Goal: Task Accomplishment & Management: Manage account settings

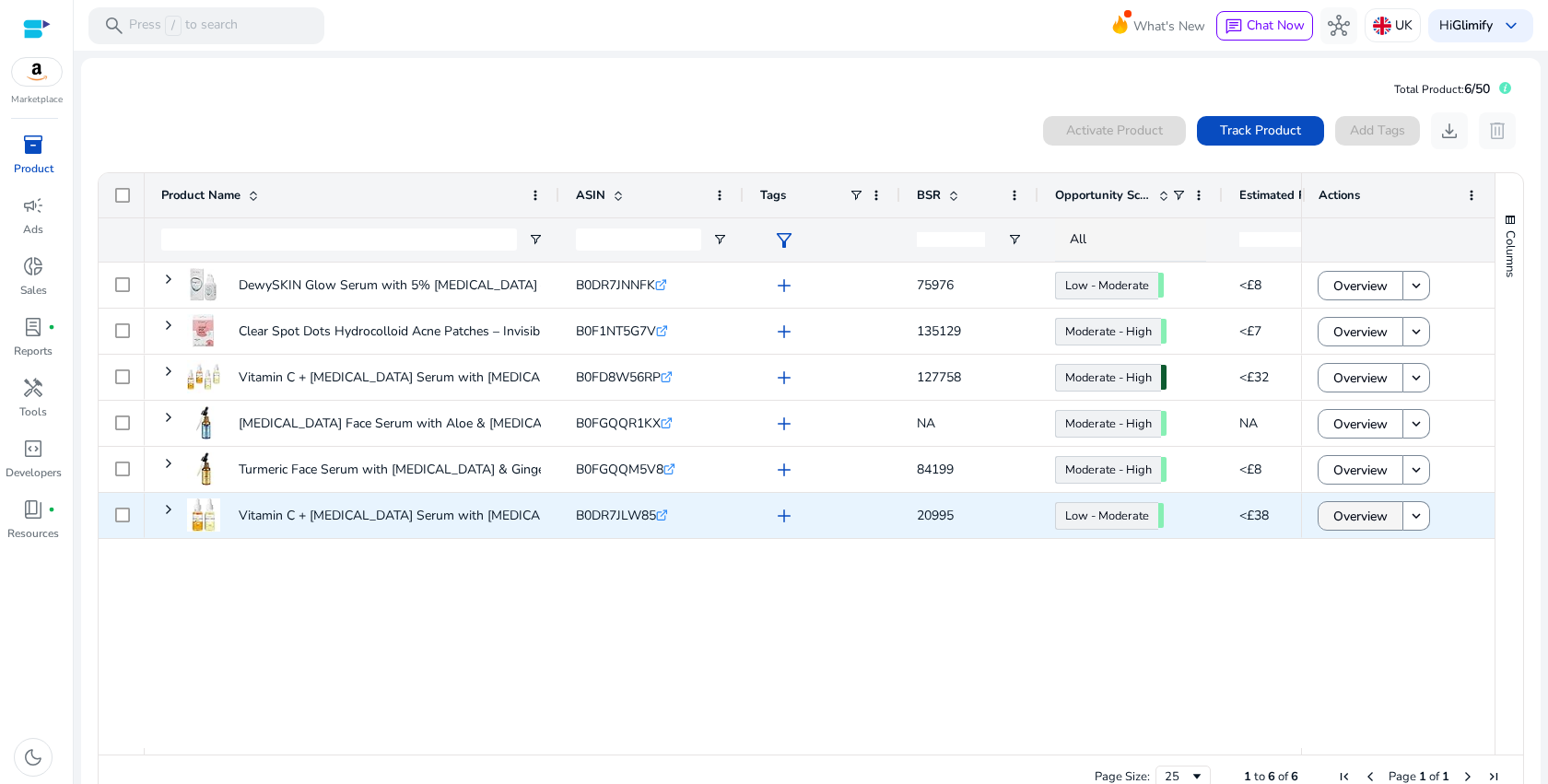
click at [1374, 522] on span "Overview" at bounding box center [1360, 516] width 54 height 37
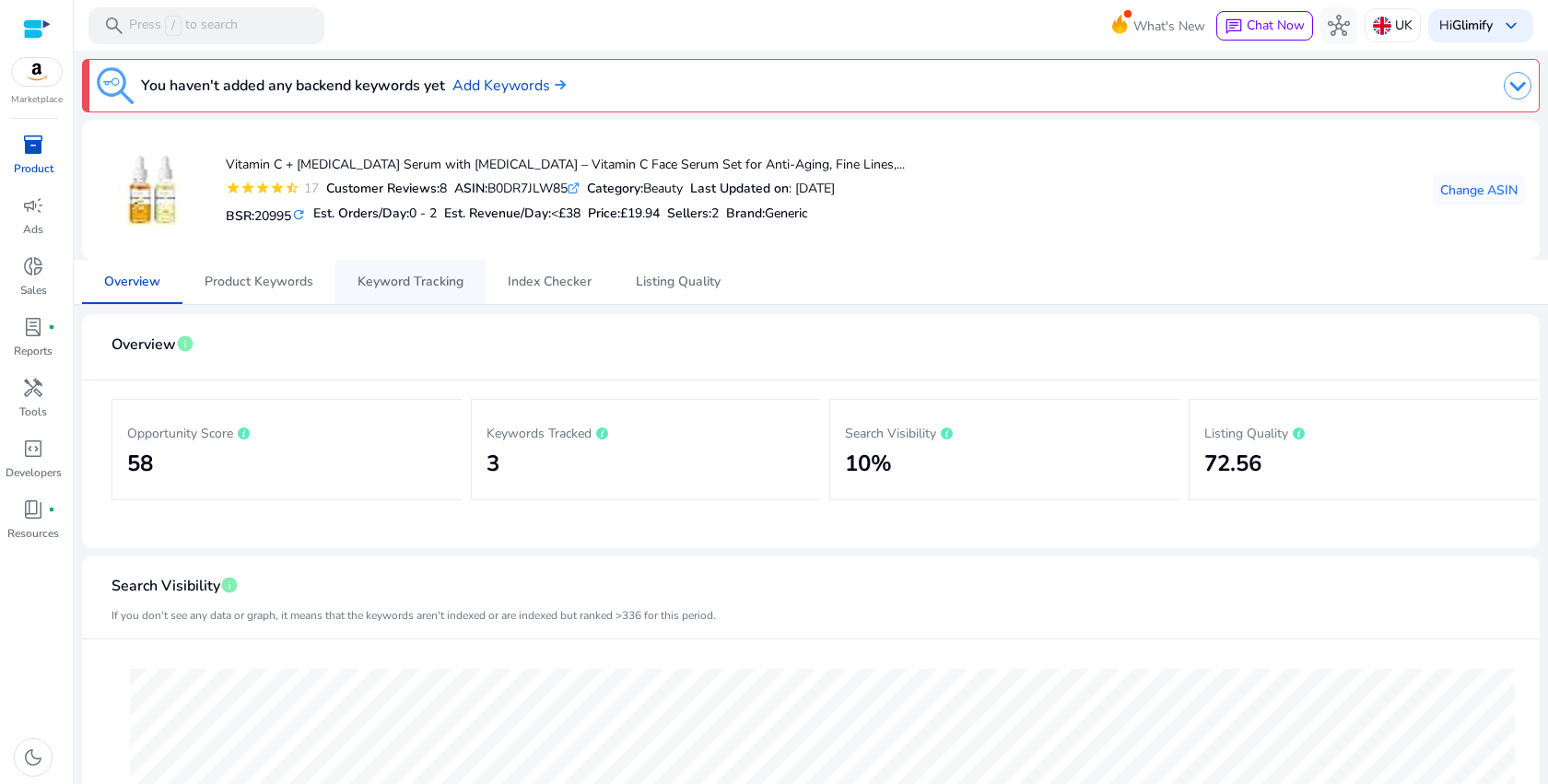
click at [384, 286] on span "Keyword Tracking" at bounding box center [409, 281] width 106 height 13
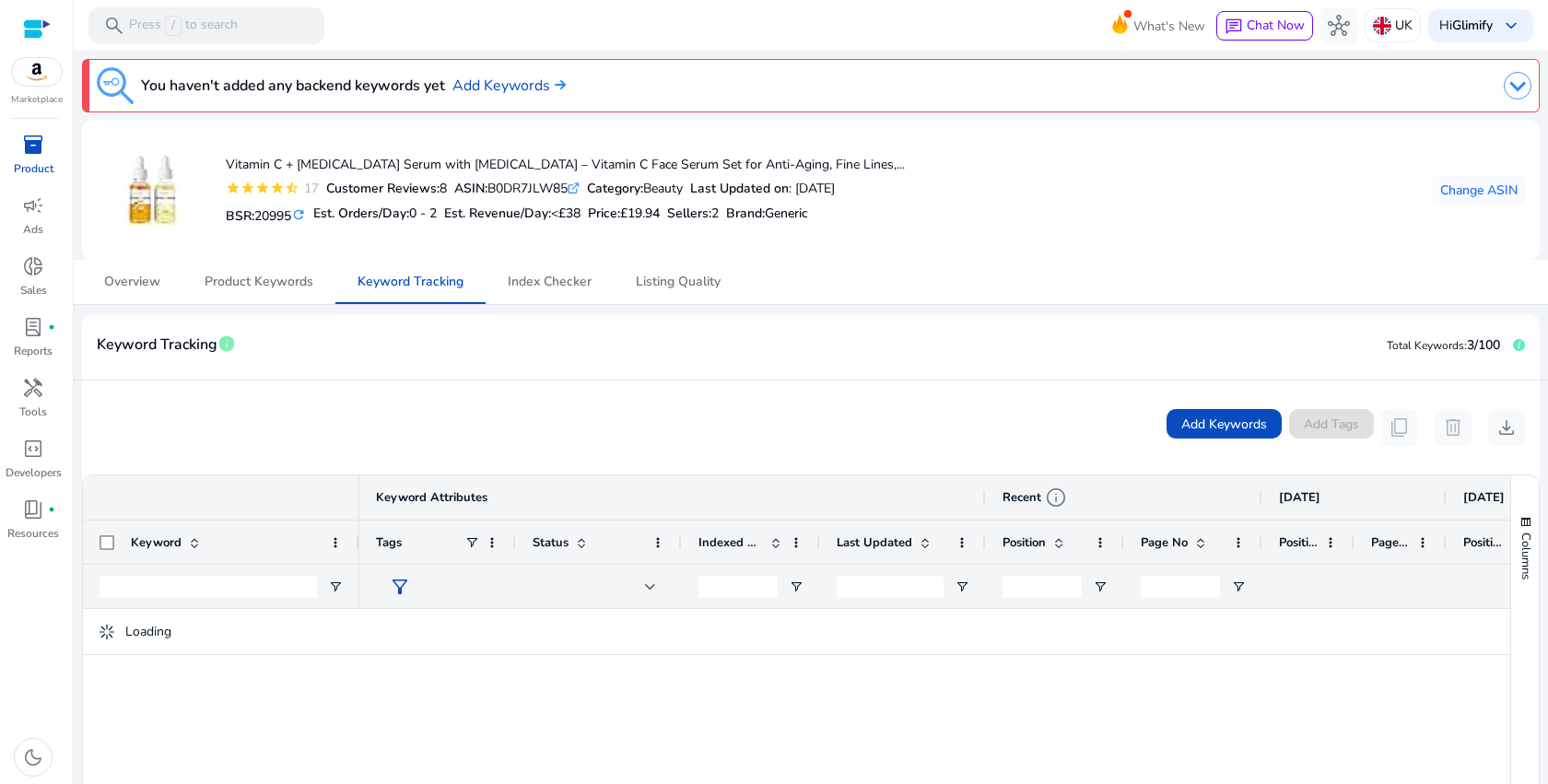
scroll to position [336, 0]
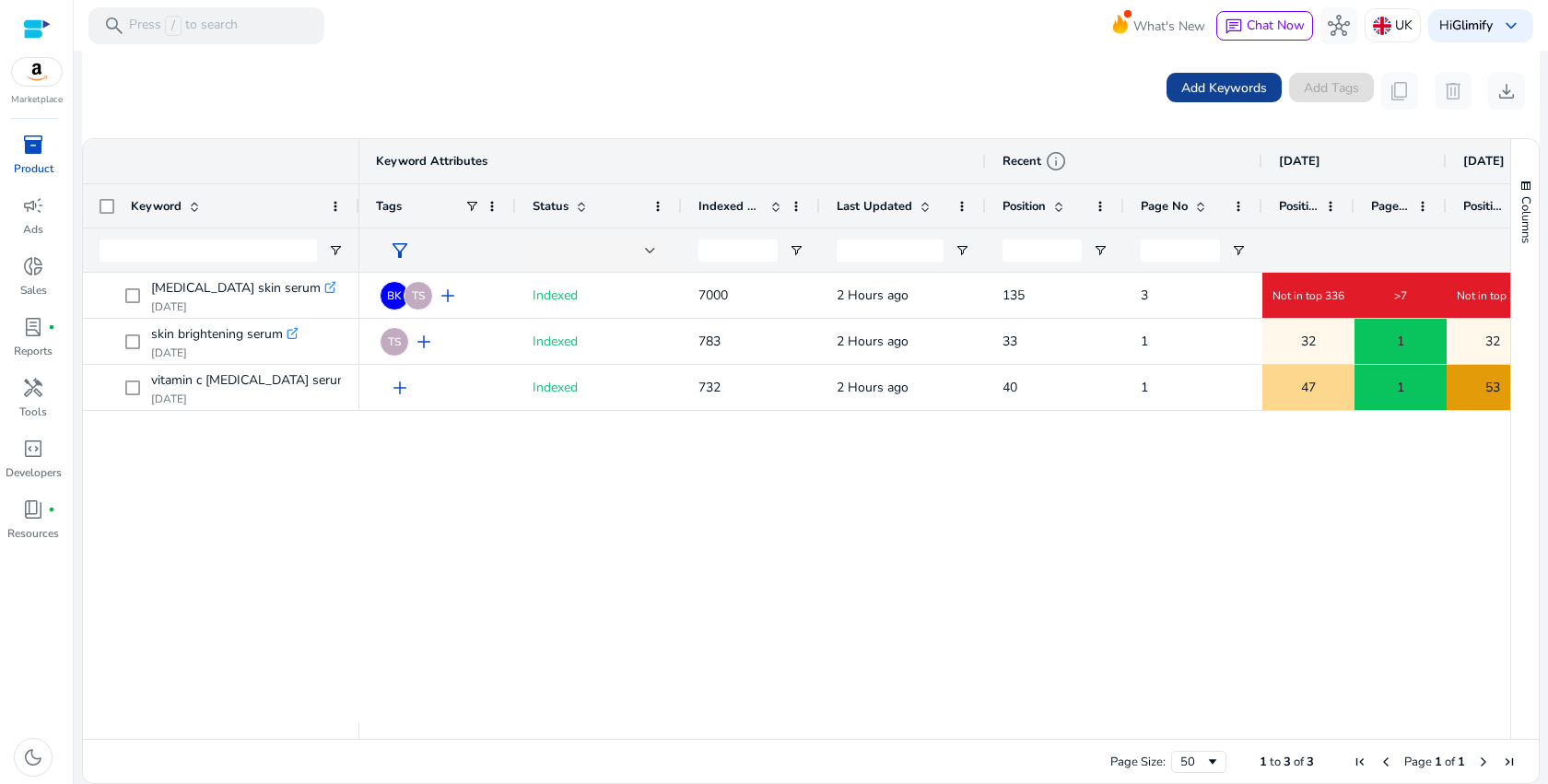
click at [1221, 91] on span "Add Keywords" at bounding box center [1223, 88] width 86 height 20
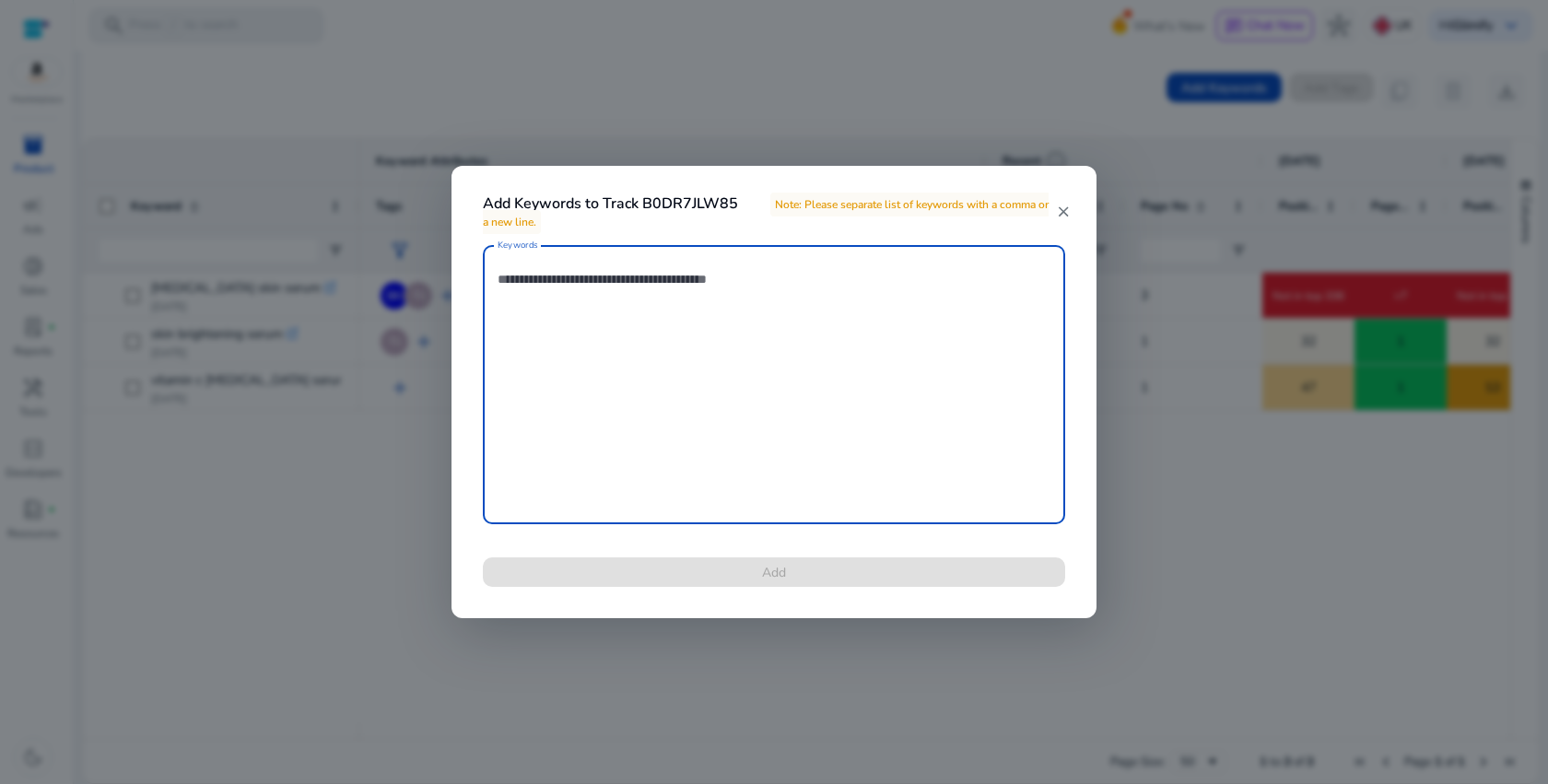
click at [655, 430] on textarea "Keywords" at bounding box center [774, 385] width 553 height 260
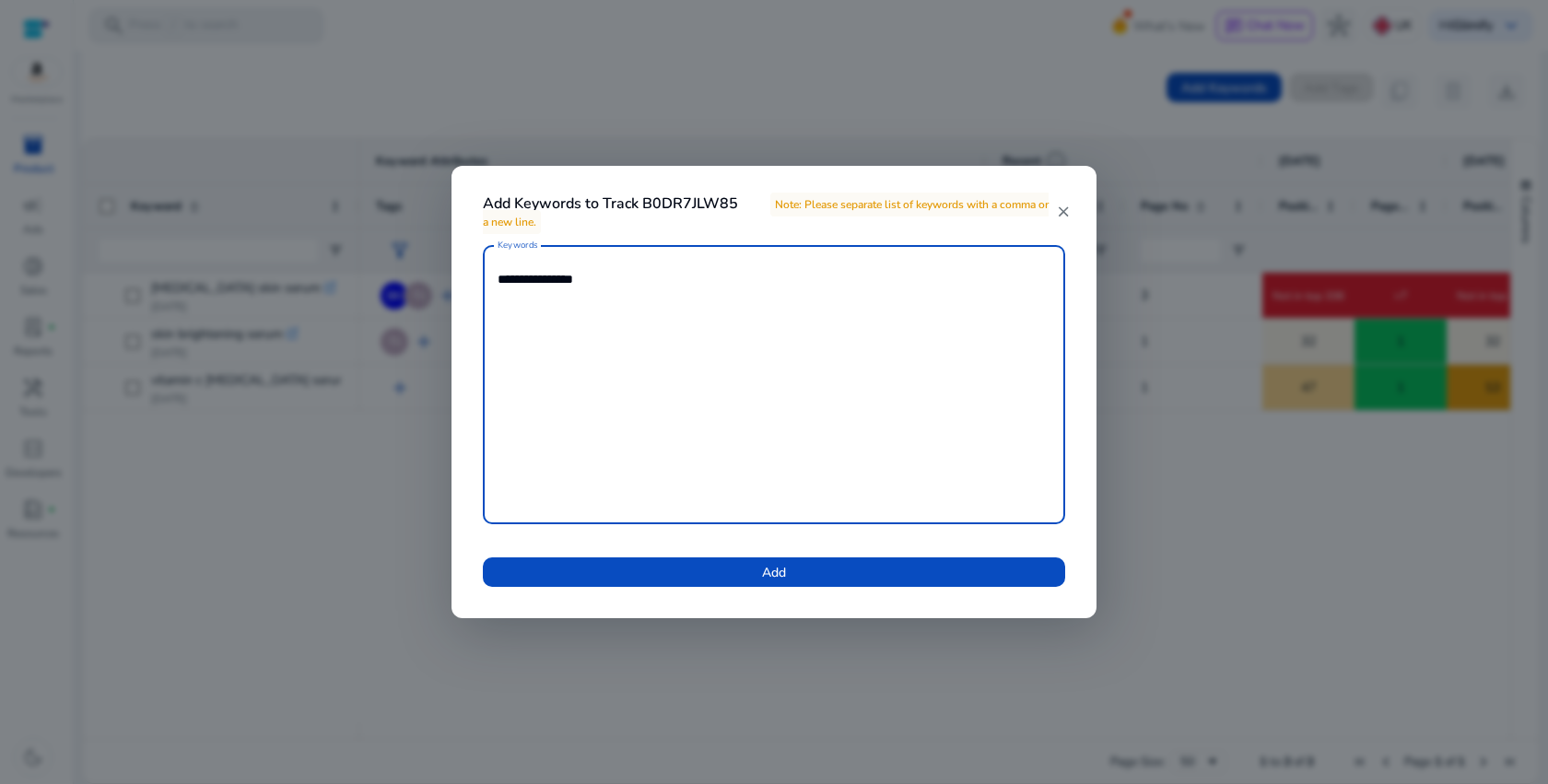
paste textarea "**********"
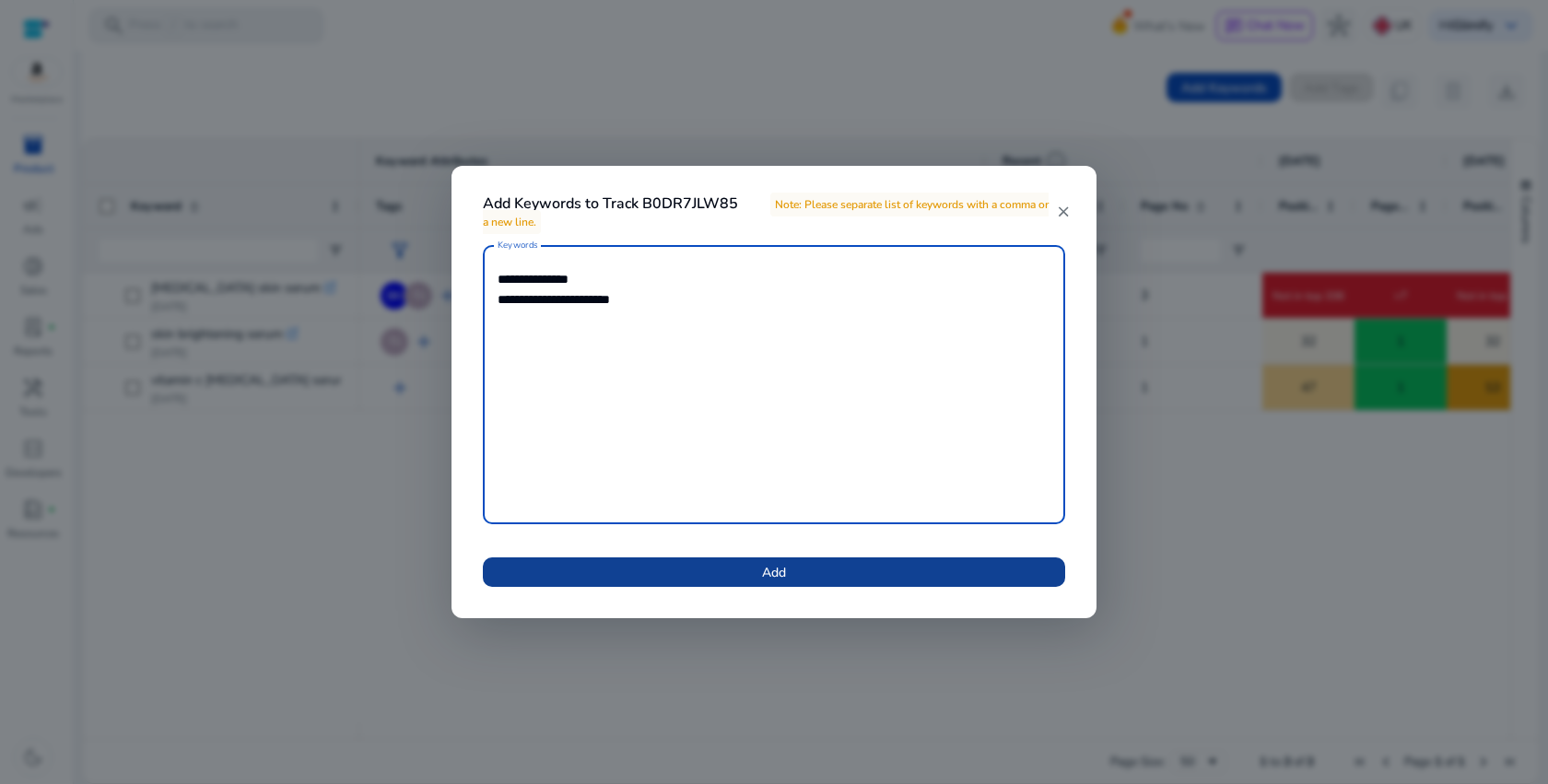
type textarea "**********"
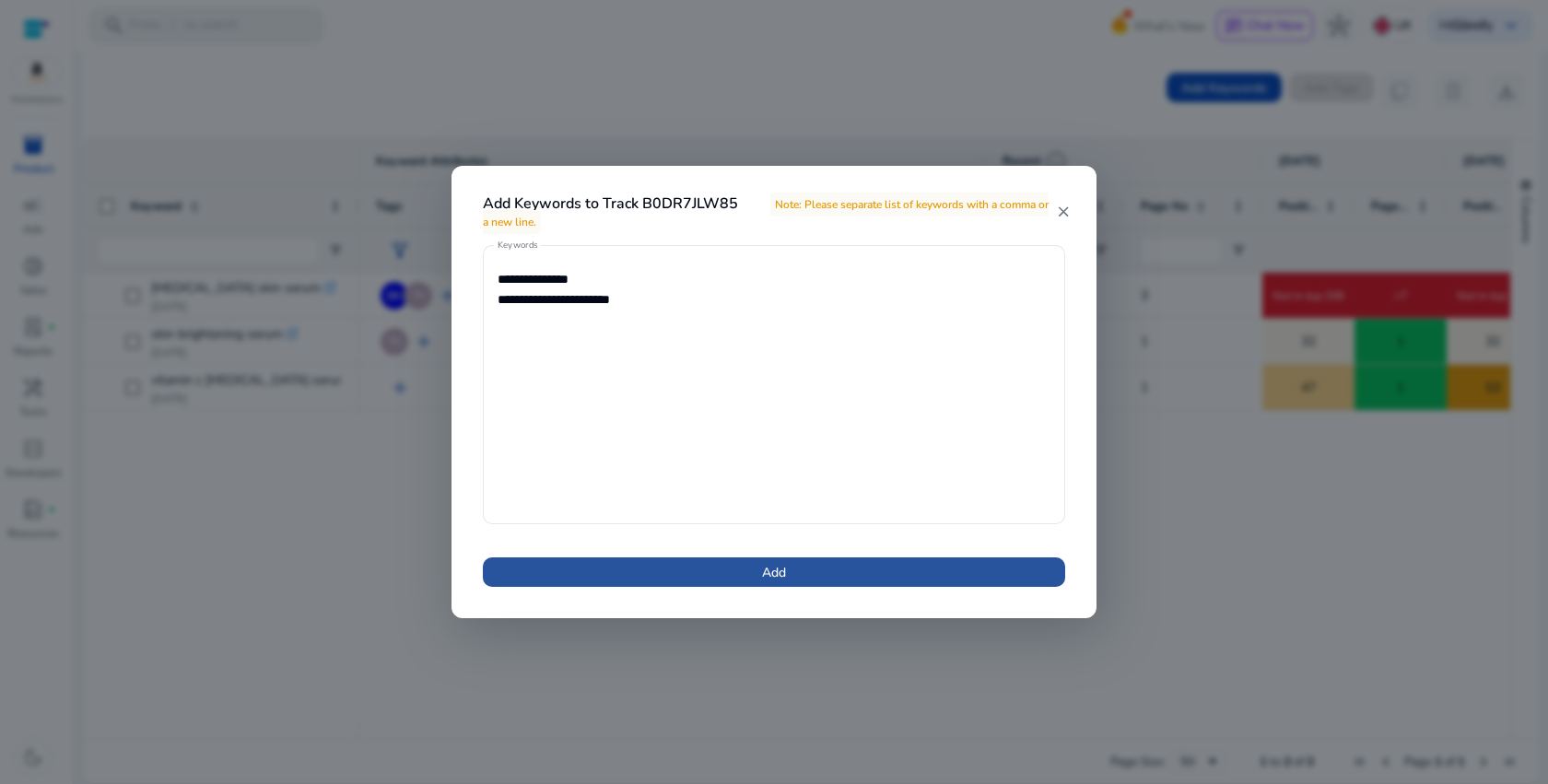
click at [734, 584] on span at bounding box center [774, 572] width 582 height 44
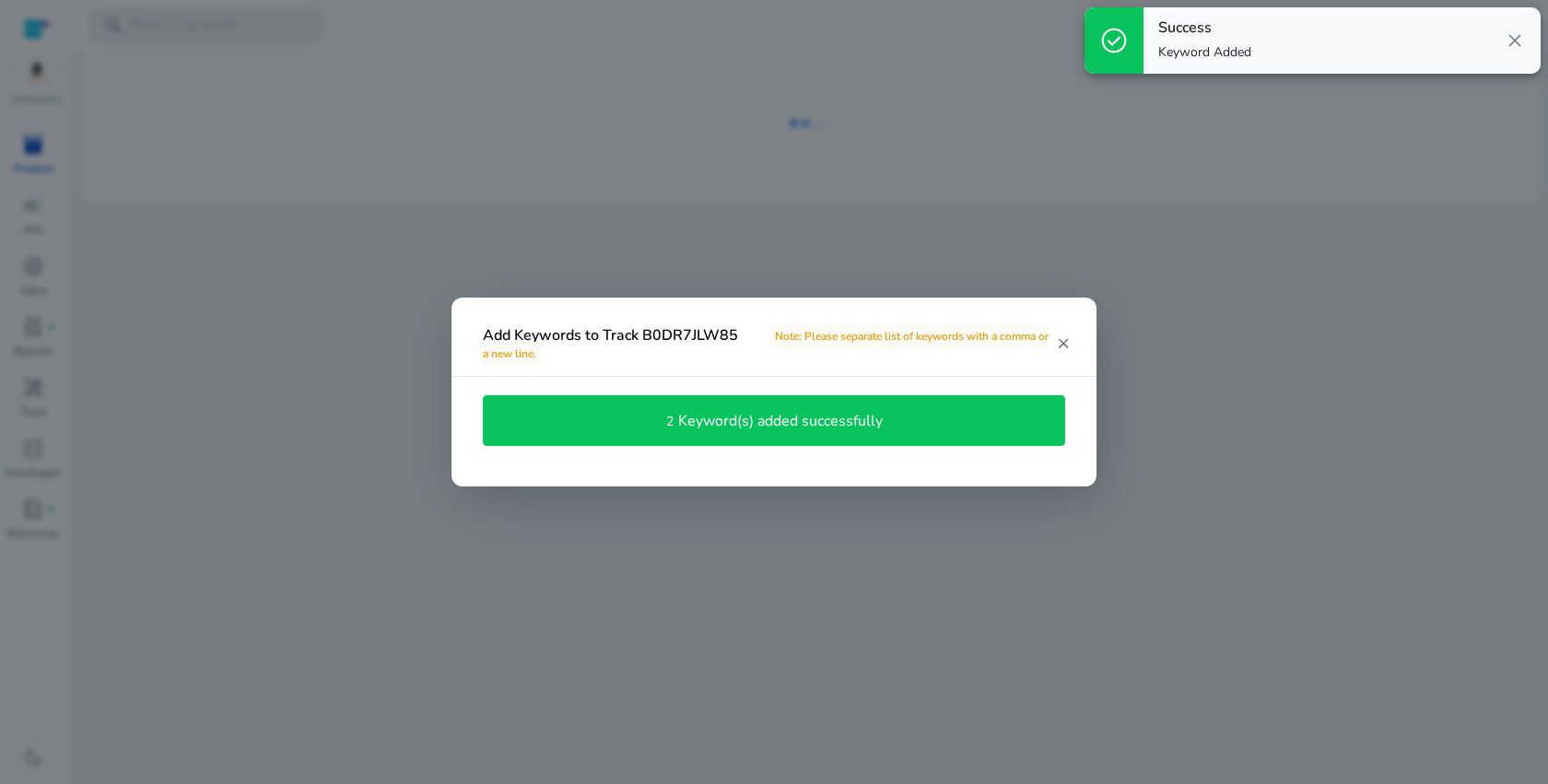
click at [893, 423] on div "2 Keyword(s) added successfully" at bounding box center [774, 421] width 562 height 32
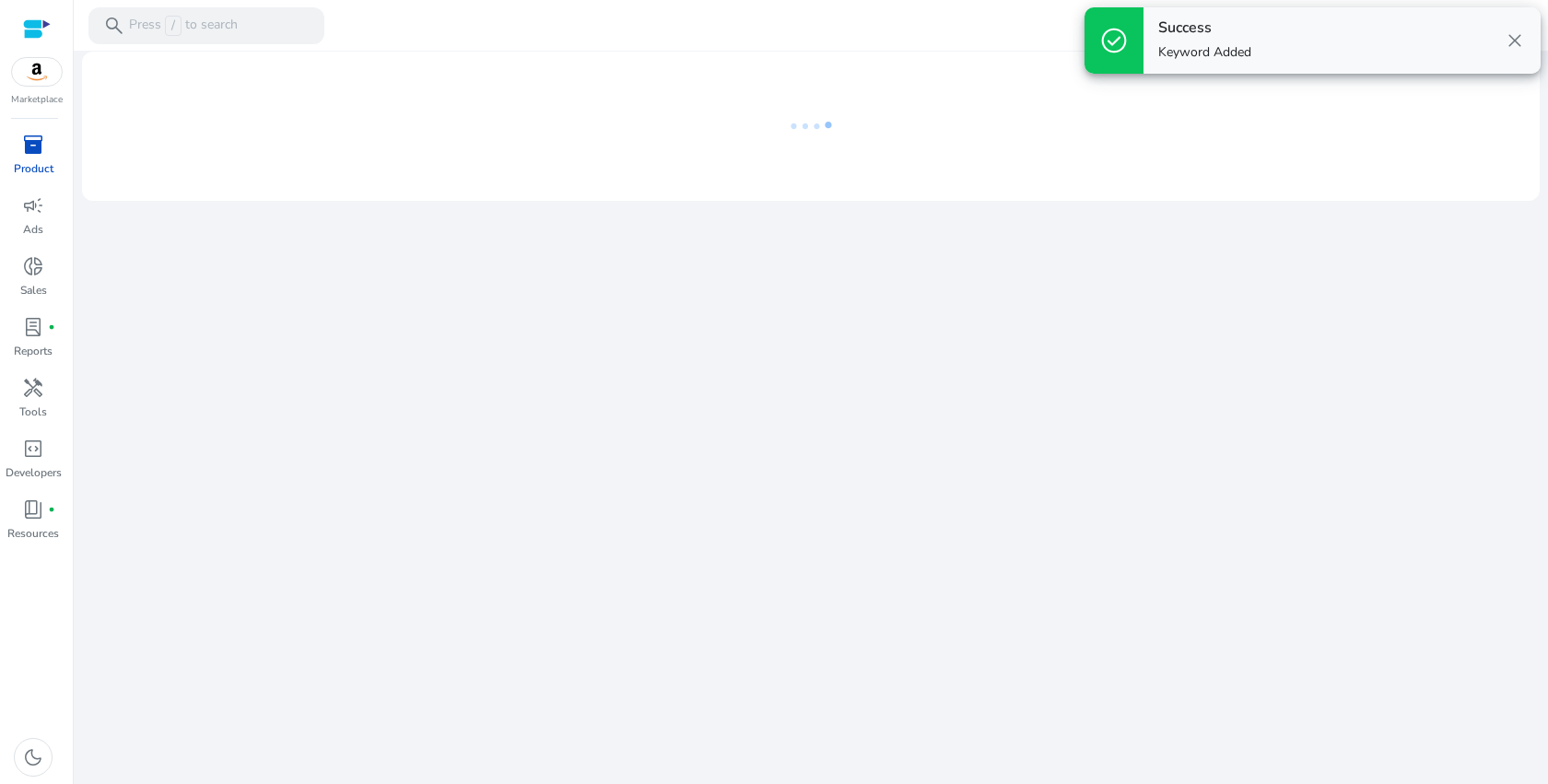
click at [1516, 42] on span "close" at bounding box center [1514, 40] width 22 height 22
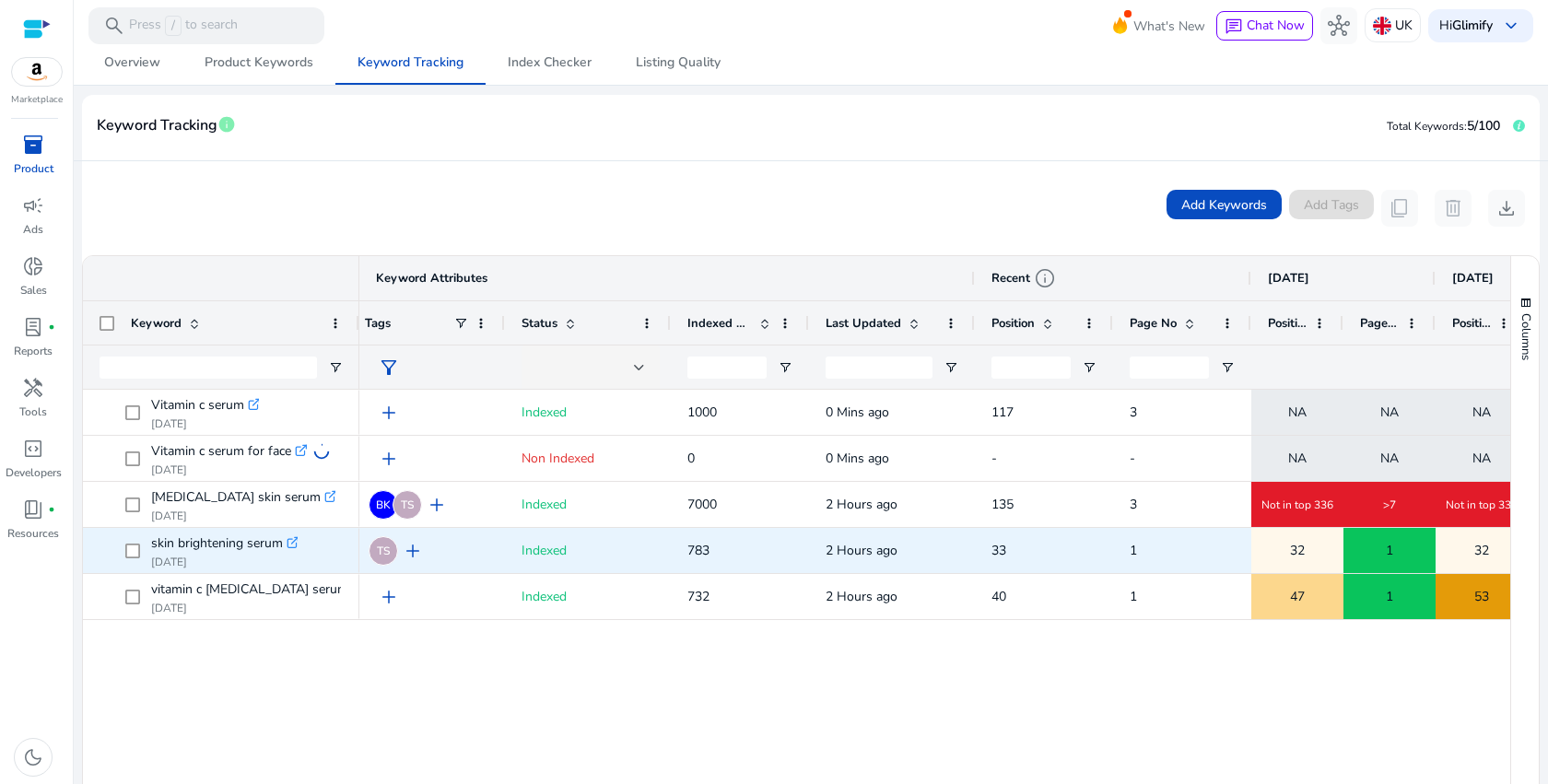
scroll to position [0, 0]
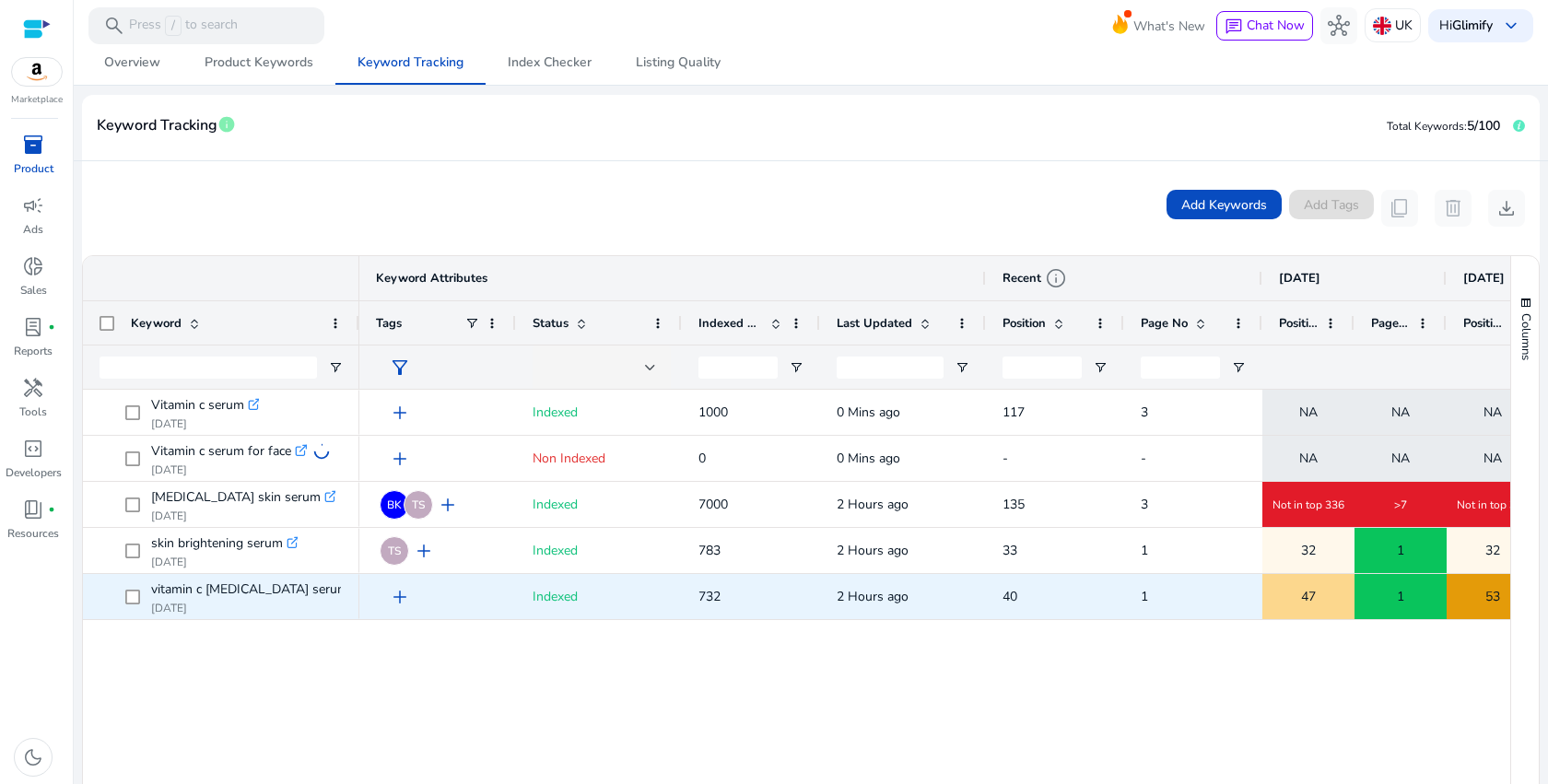
click at [352, 591] on icon ".st0{fill:#2c8af8}" at bounding box center [358, 588] width 13 height 13
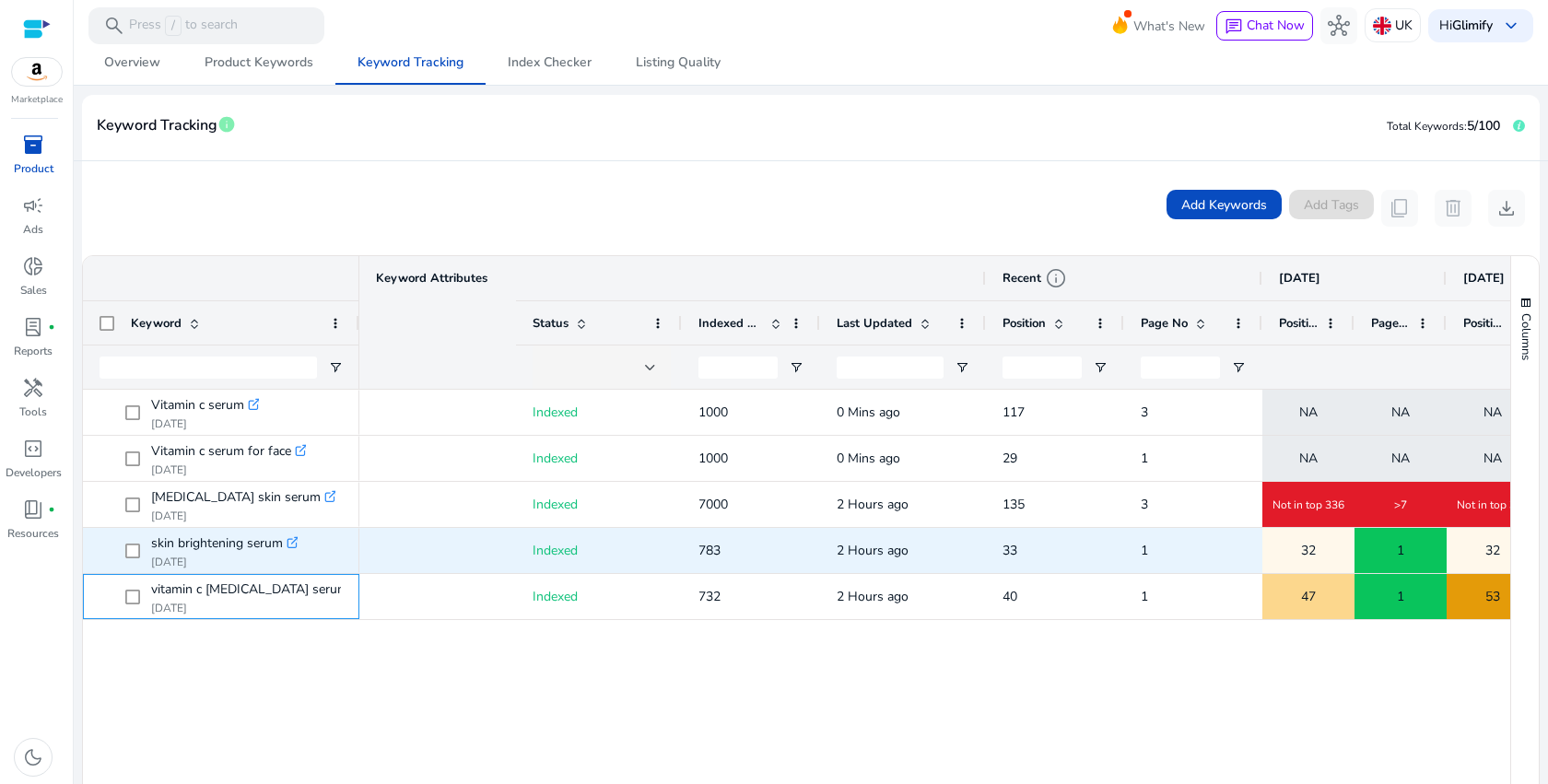
scroll to position [0, 561]
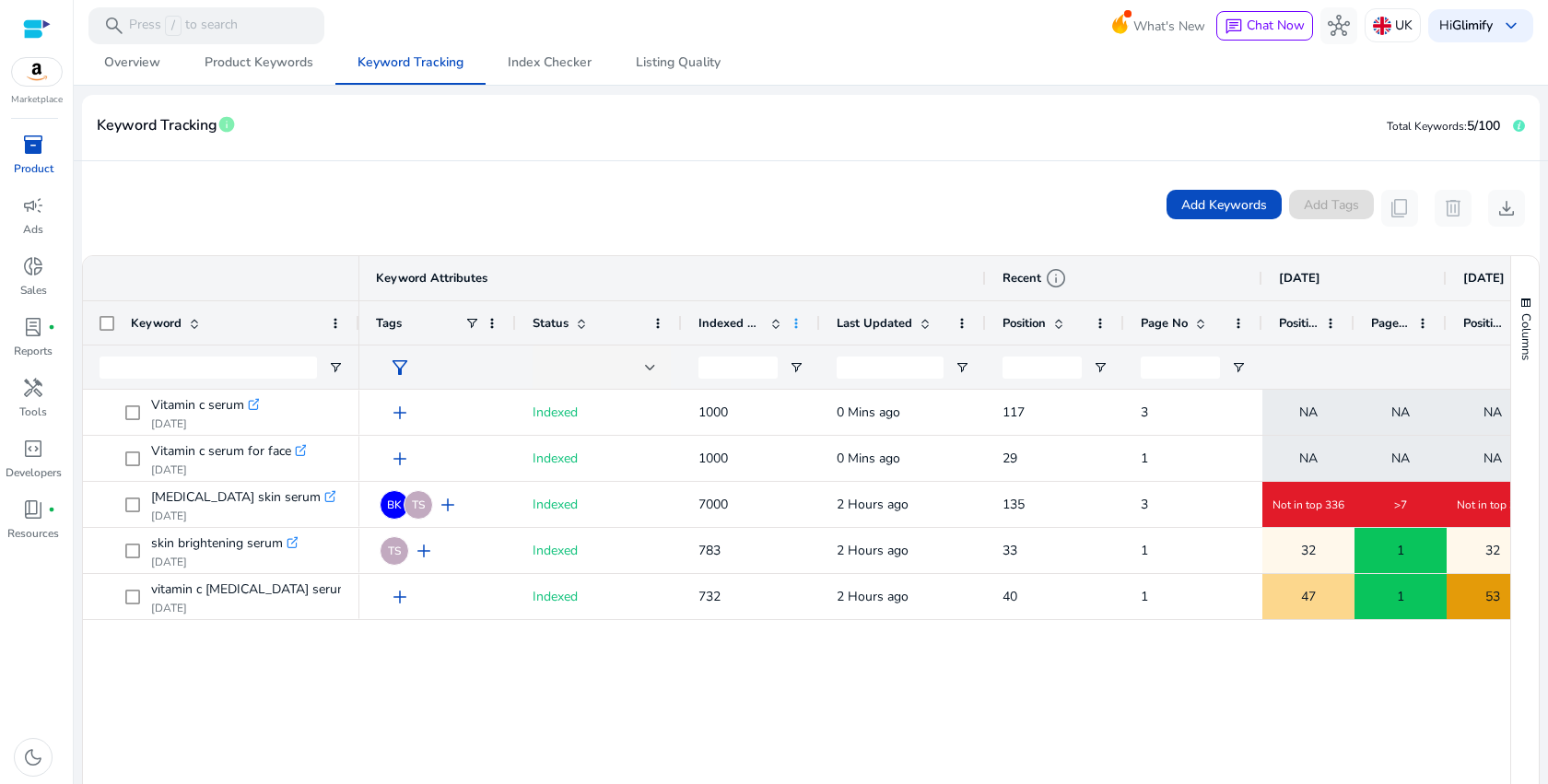
click at [795, 321] on span at bounding box center [795, 322] width 15 height 15
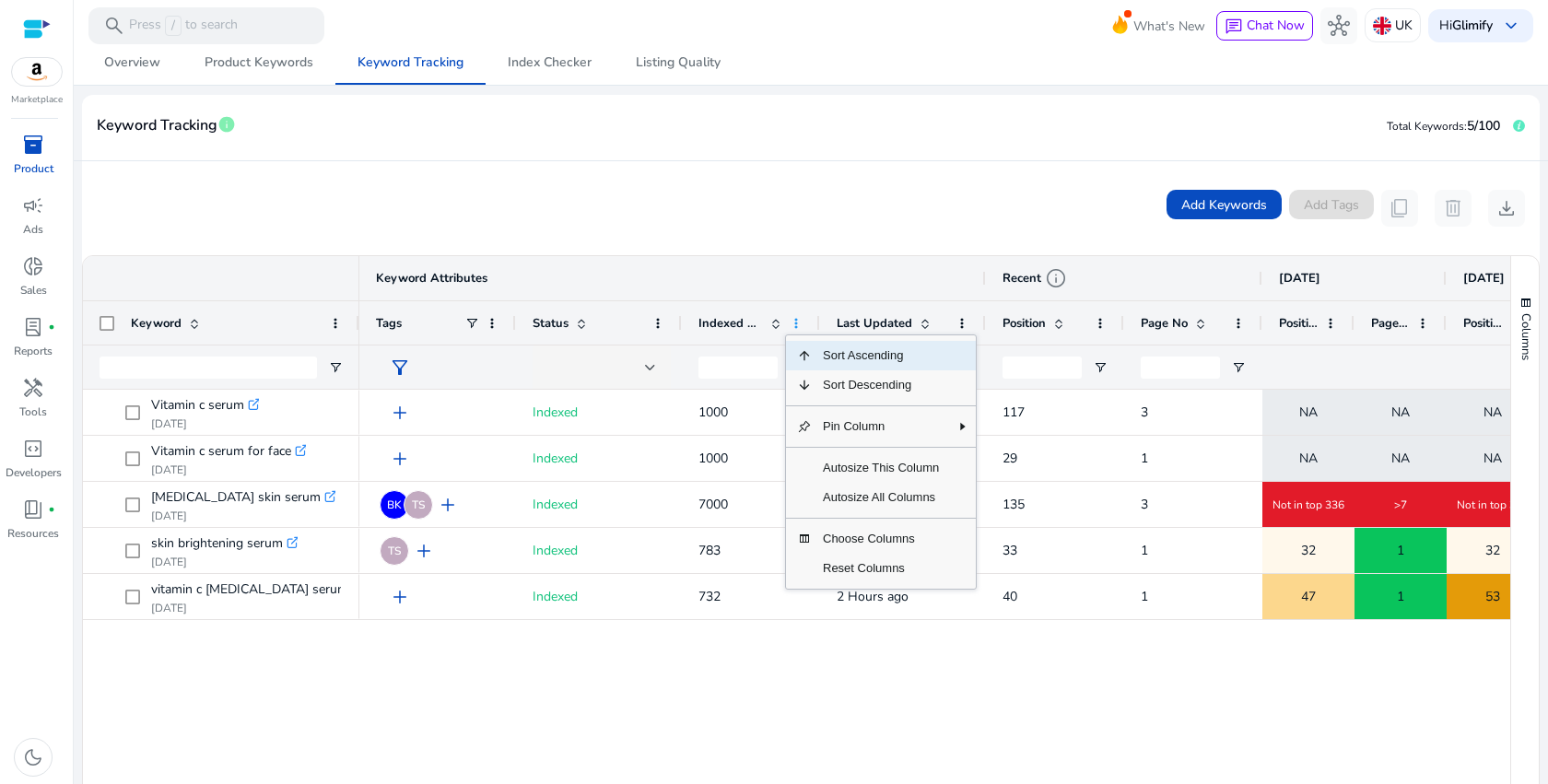
click at [795, 321] on span at bounding box center [795, 322] width 15 height 15
click at [771, 652] on div "7000 2 Hours ago 135 3 Not in top 336 >7 Not in top 336 >7 Not in top 336 Index…" at bounding box center [934, 614] width 1151 height 450
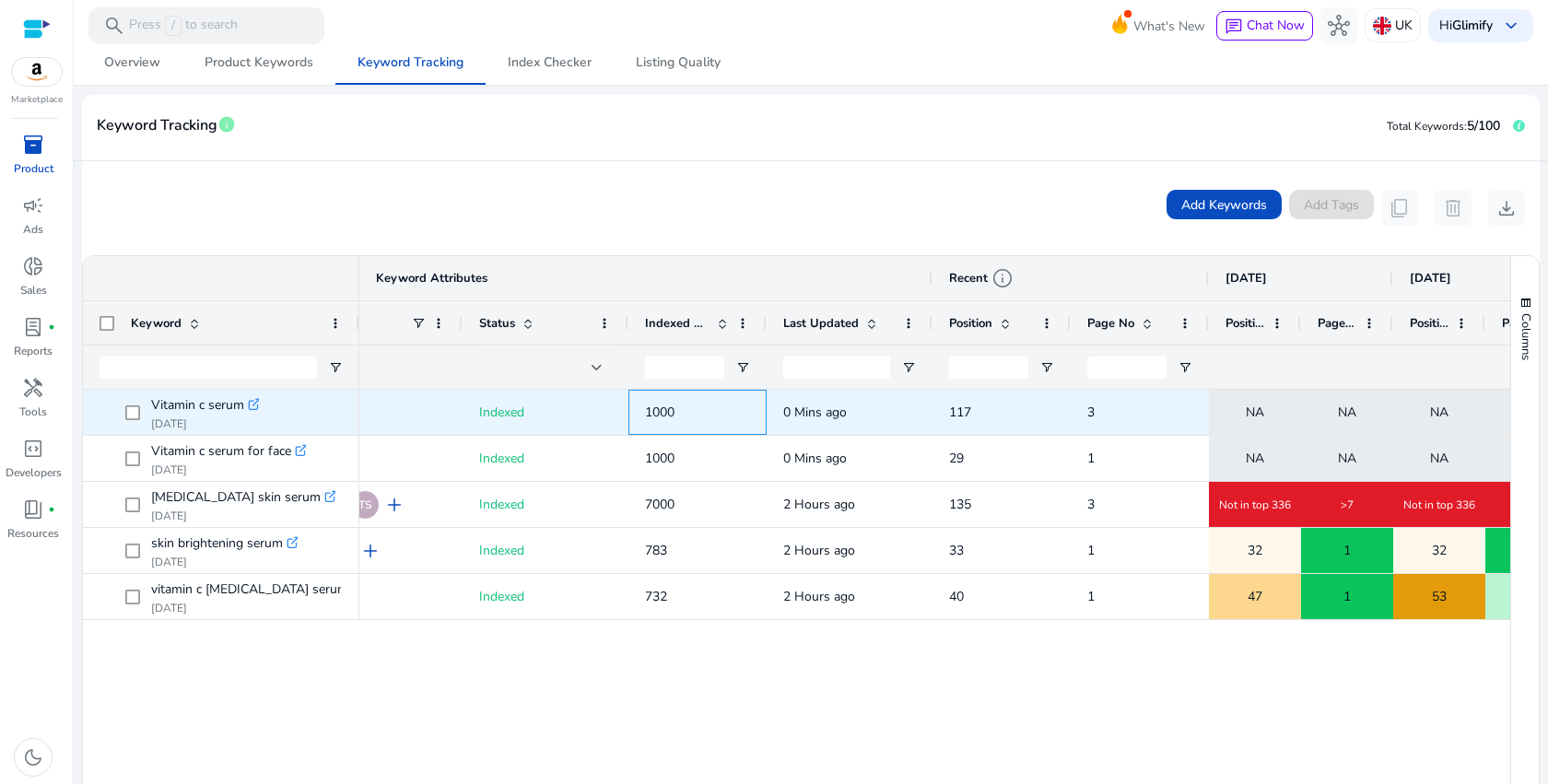
click at [661, 413] on span "1000" at bounding box center [660, 412] width 30 height 18
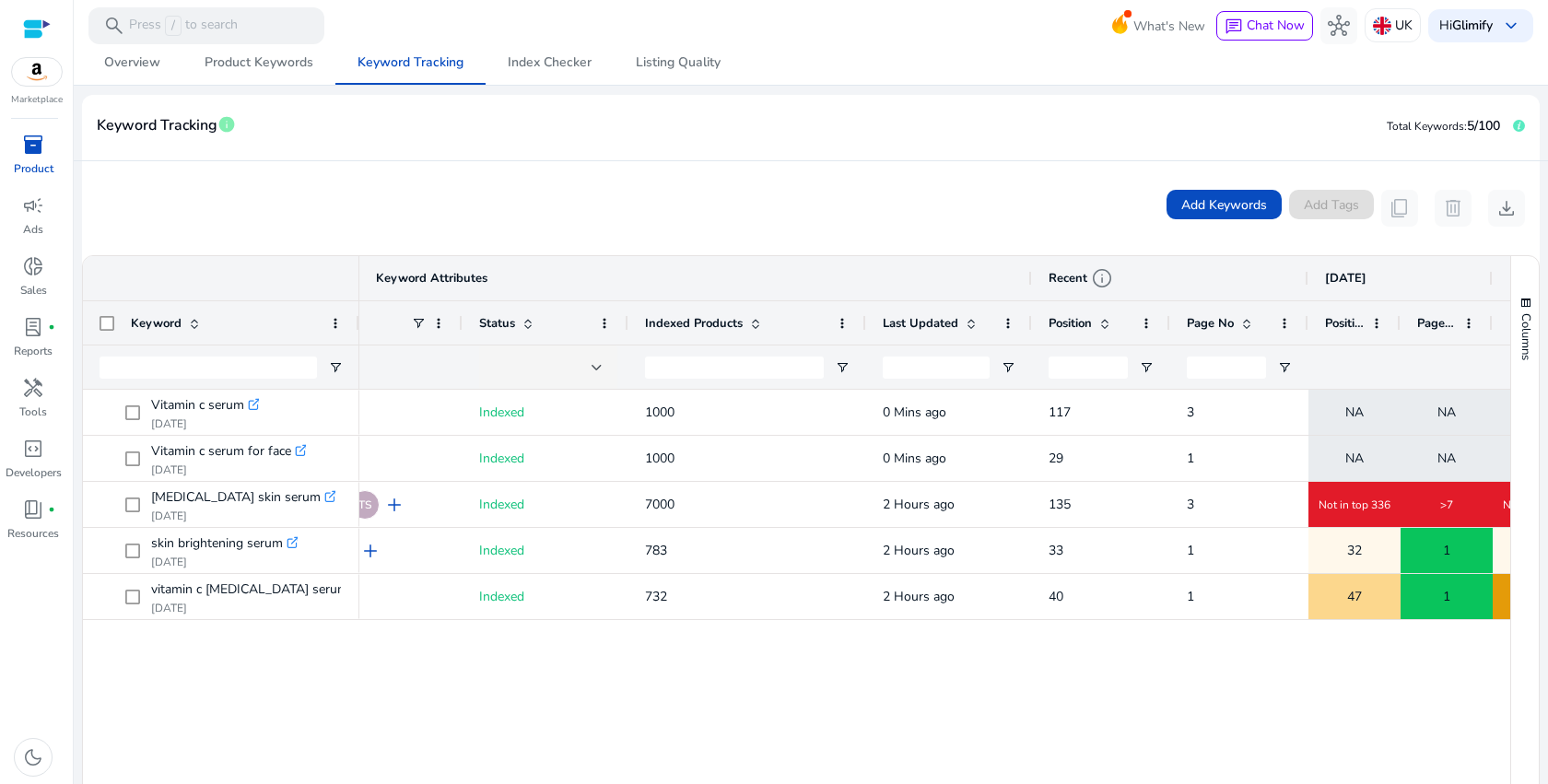
drag, startPoint x: 764, startPoint y: 320, endPoint x: 867, endPoint y: 320, distance: 103.0
click at [866, 320] on div at bounding box center [864, 322] width 7 height 43
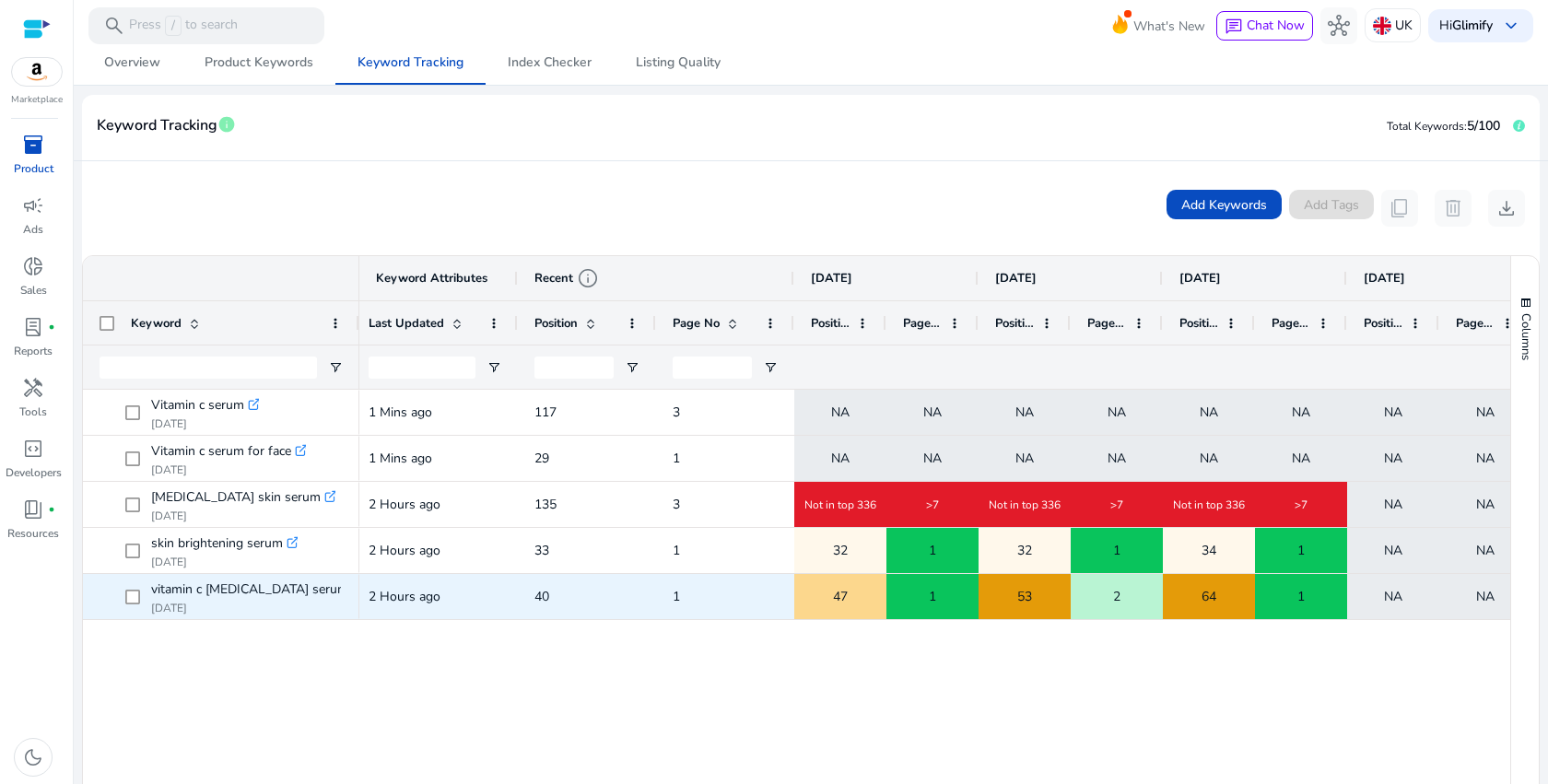
click at [1216, 606] on span "64" at bounding box center [1209, 597] width 15 height 37
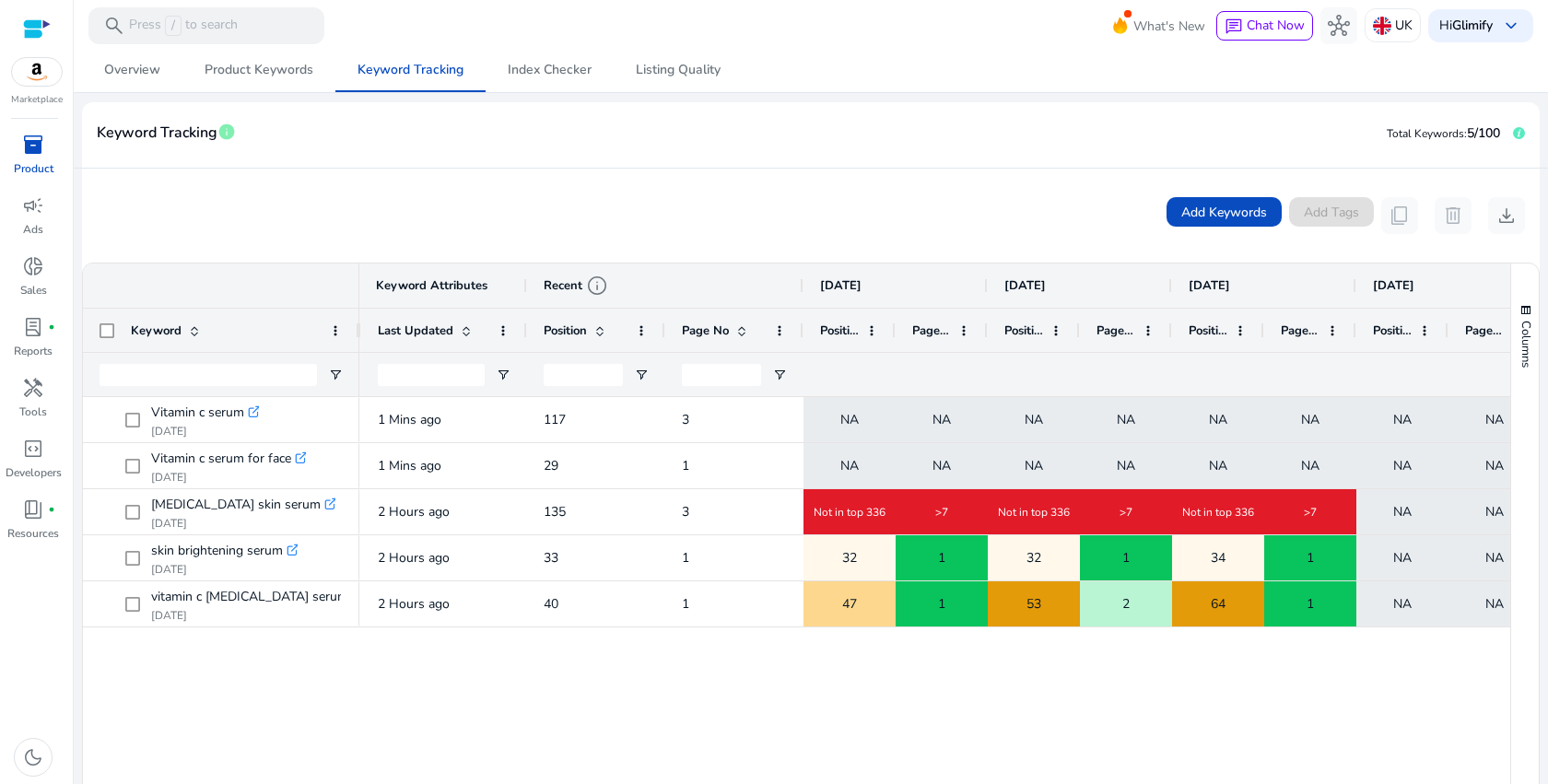
click at [593, 284] on span "info" at bounding box center [597, 285] width 22 height 22
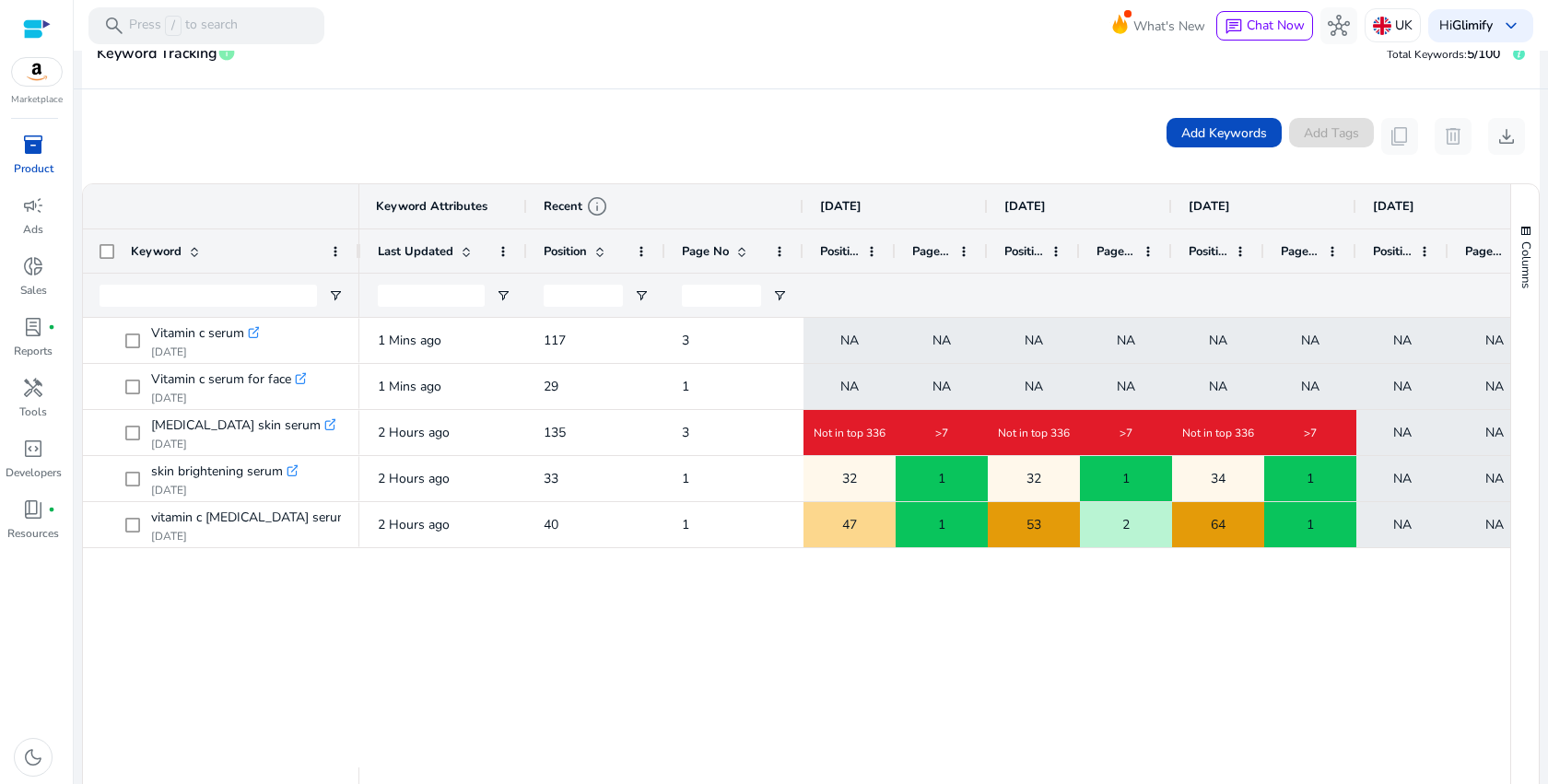
click at [363, 203] on div "Keyword Attributes" at bounding box center [162, 206] width 696 height 26
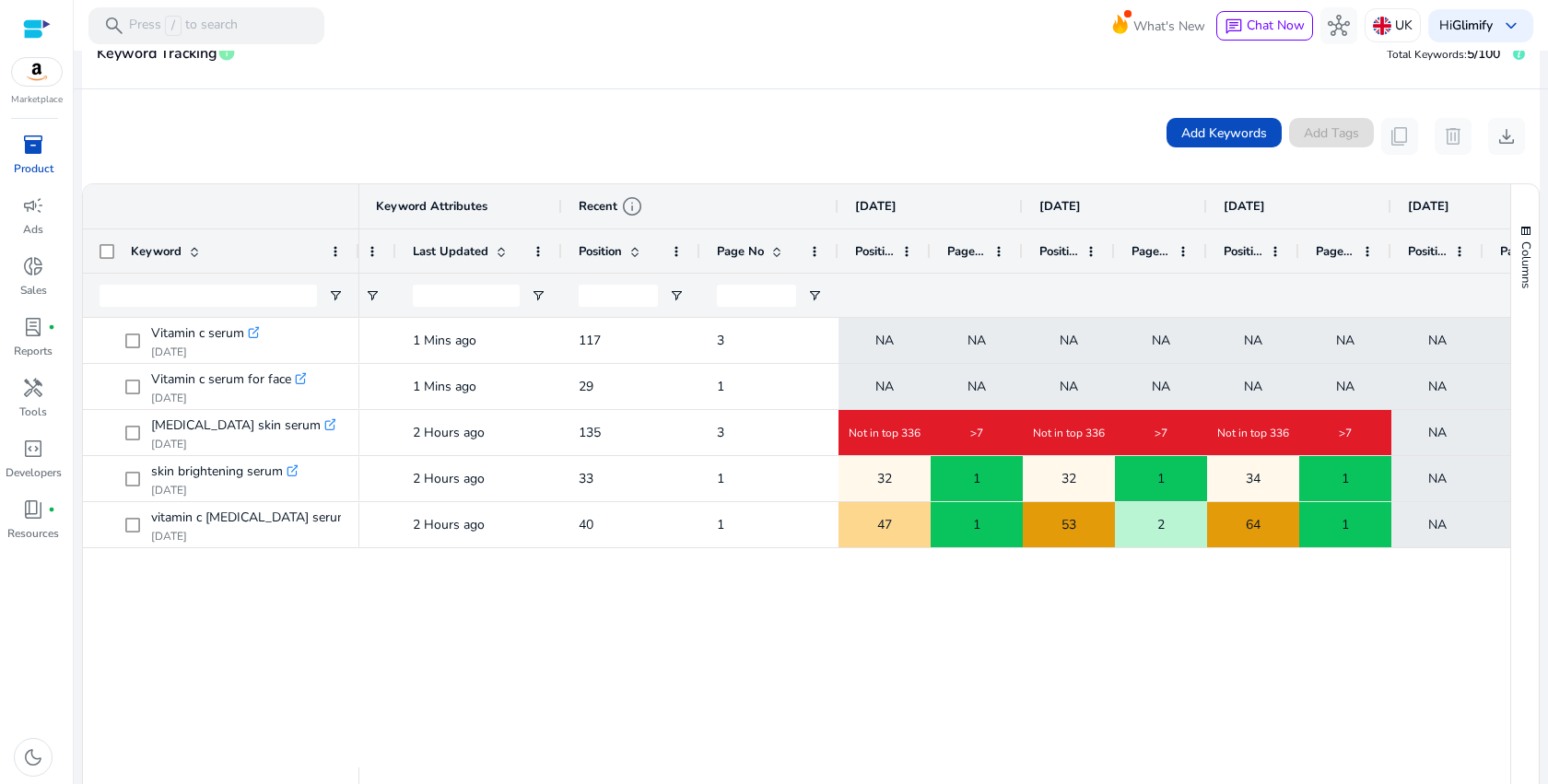
drag, startPoint x: 359, startPoint y: 246, endPoint x: 423, endPoint y: 246, distance: 64.0
click at [399, 246] on div at bounding box center [395, 251] width 7 height 43
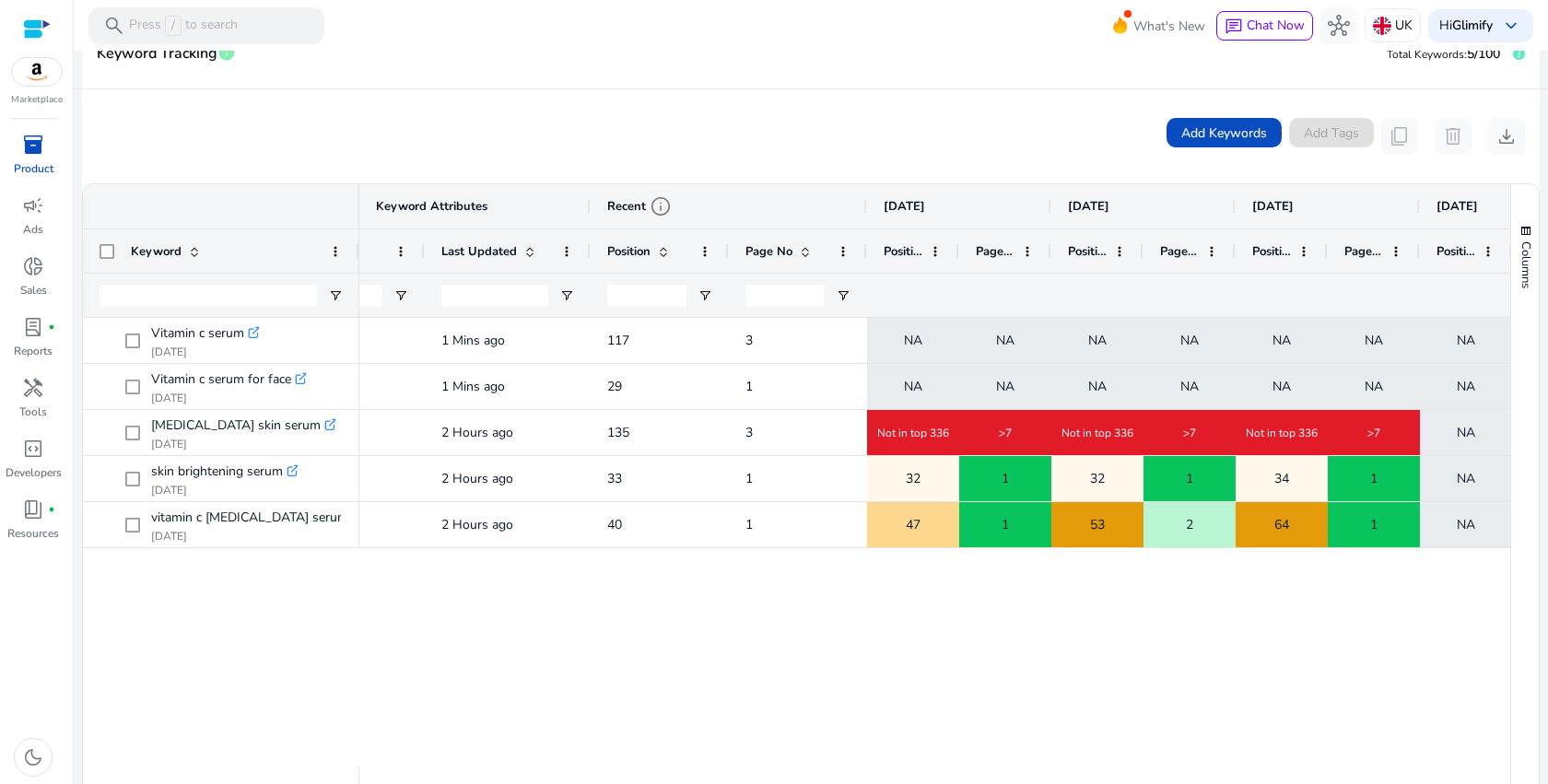
click at [358, 245] on div "Keyword" at bounding box center [221, 250] width 276 height 132
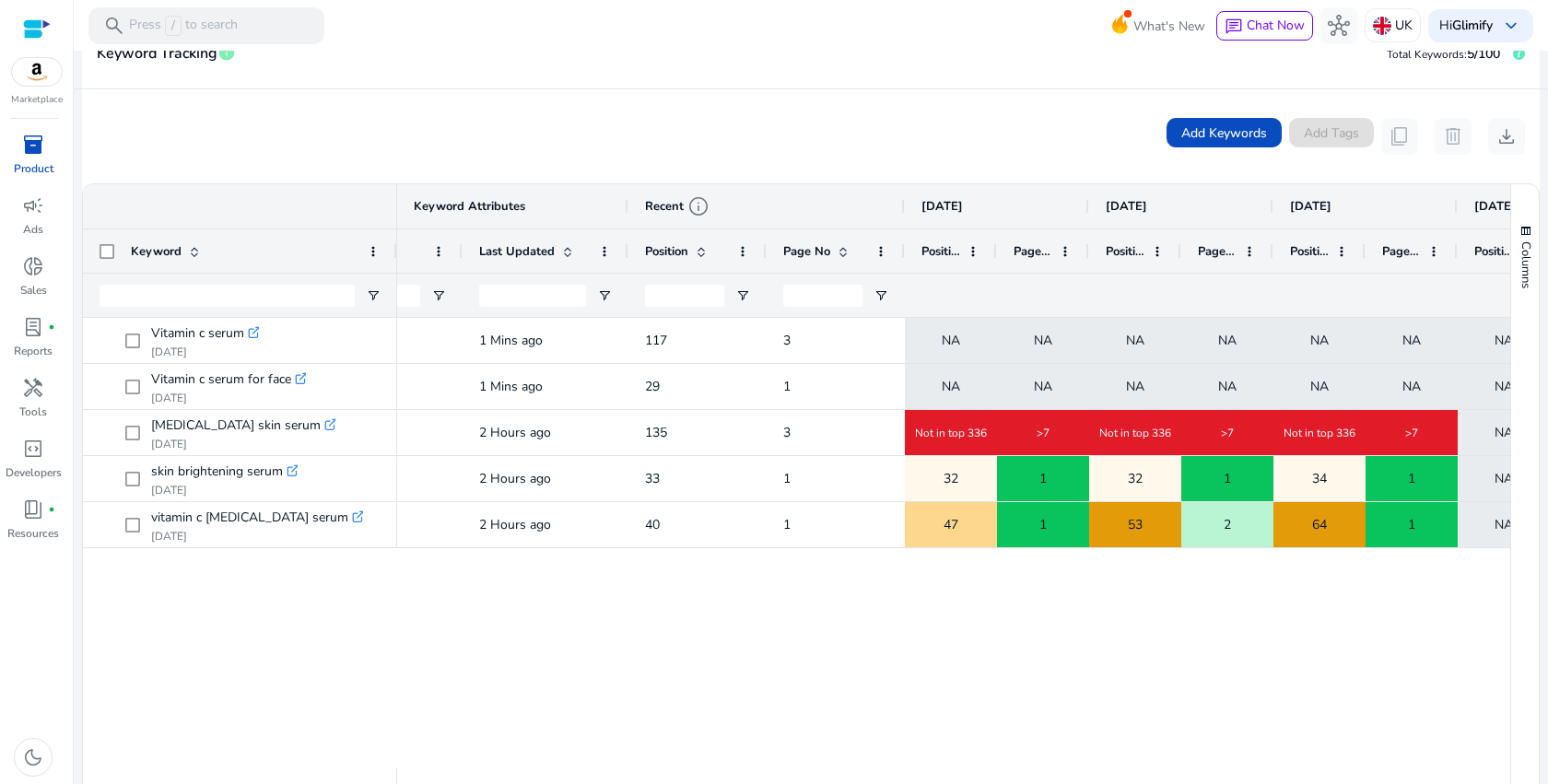
drag, startPoint x: 356, startPoint y: 245, endPoint x: 393, endPoint y: 245, distance: 37.0
click at [393, 245] on div at bounding box center [396, 251] width 7 height 43
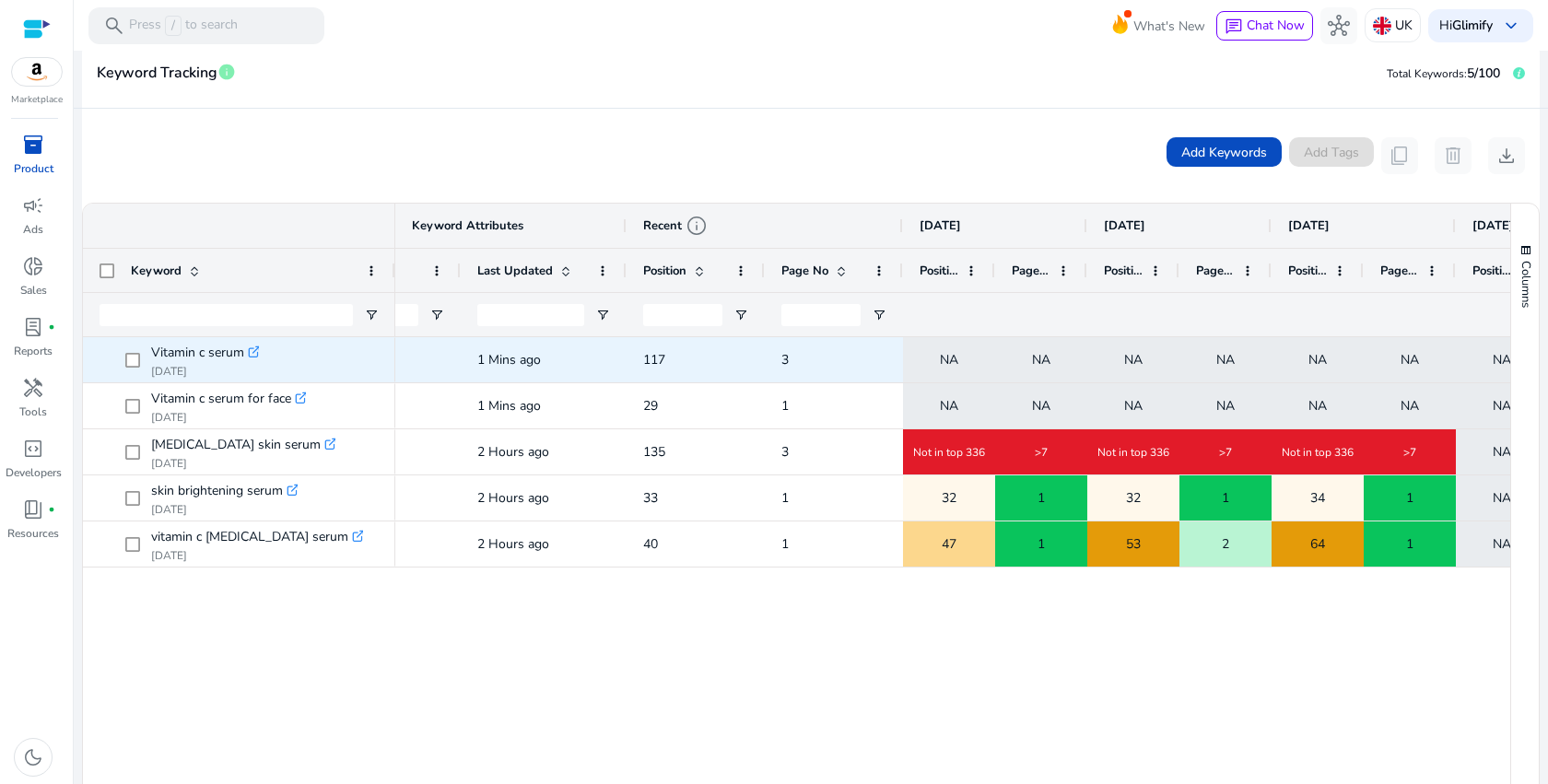
click at [254, 349] on icon ".st0{fill:#2c8af8}" at bounding box center [254, 351] width 13 height 13
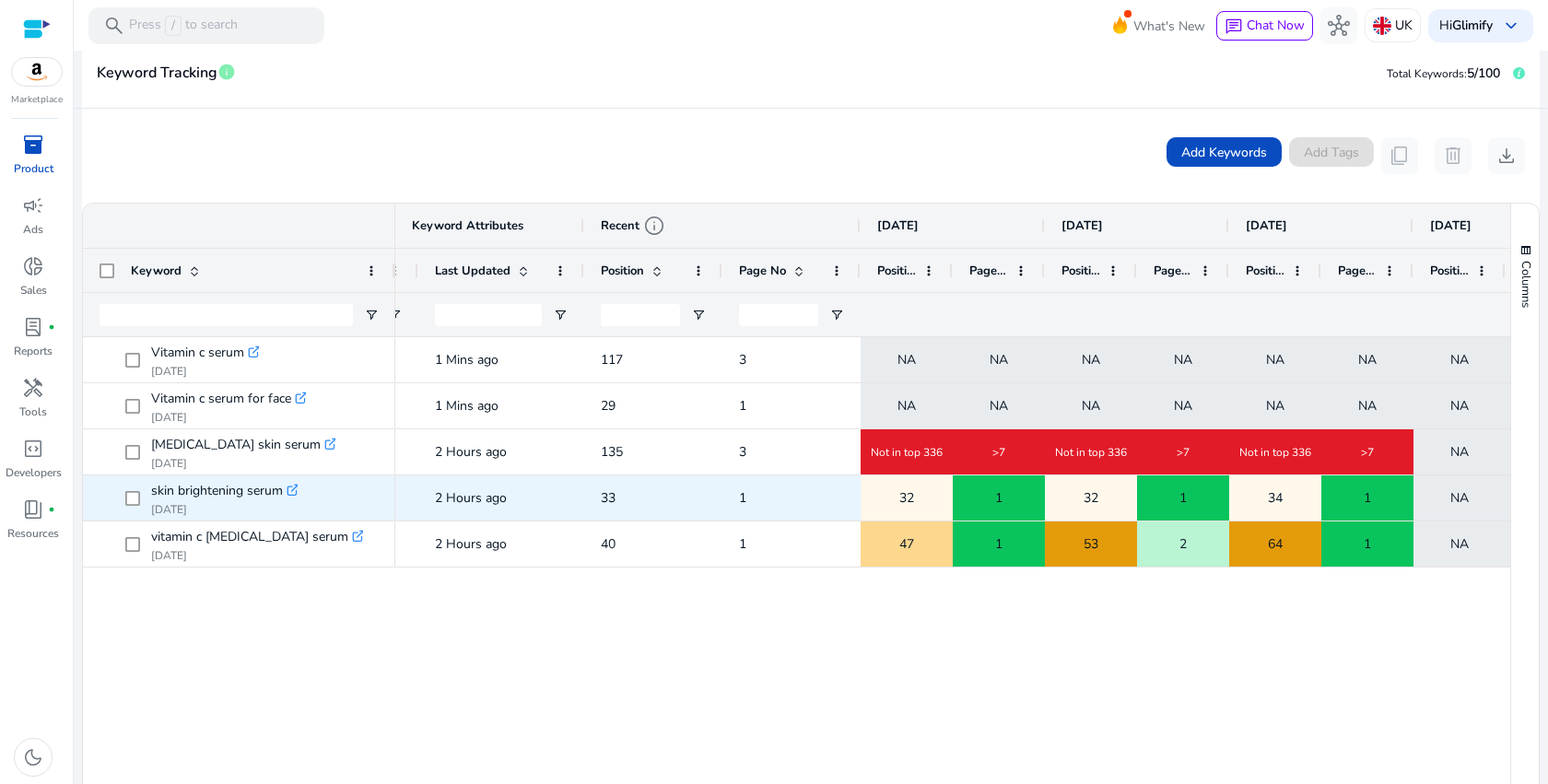
click at [293, 492] on icon ".st0{fill:#2c8af8}" at bounding box center [292, 489] width 13 height 13
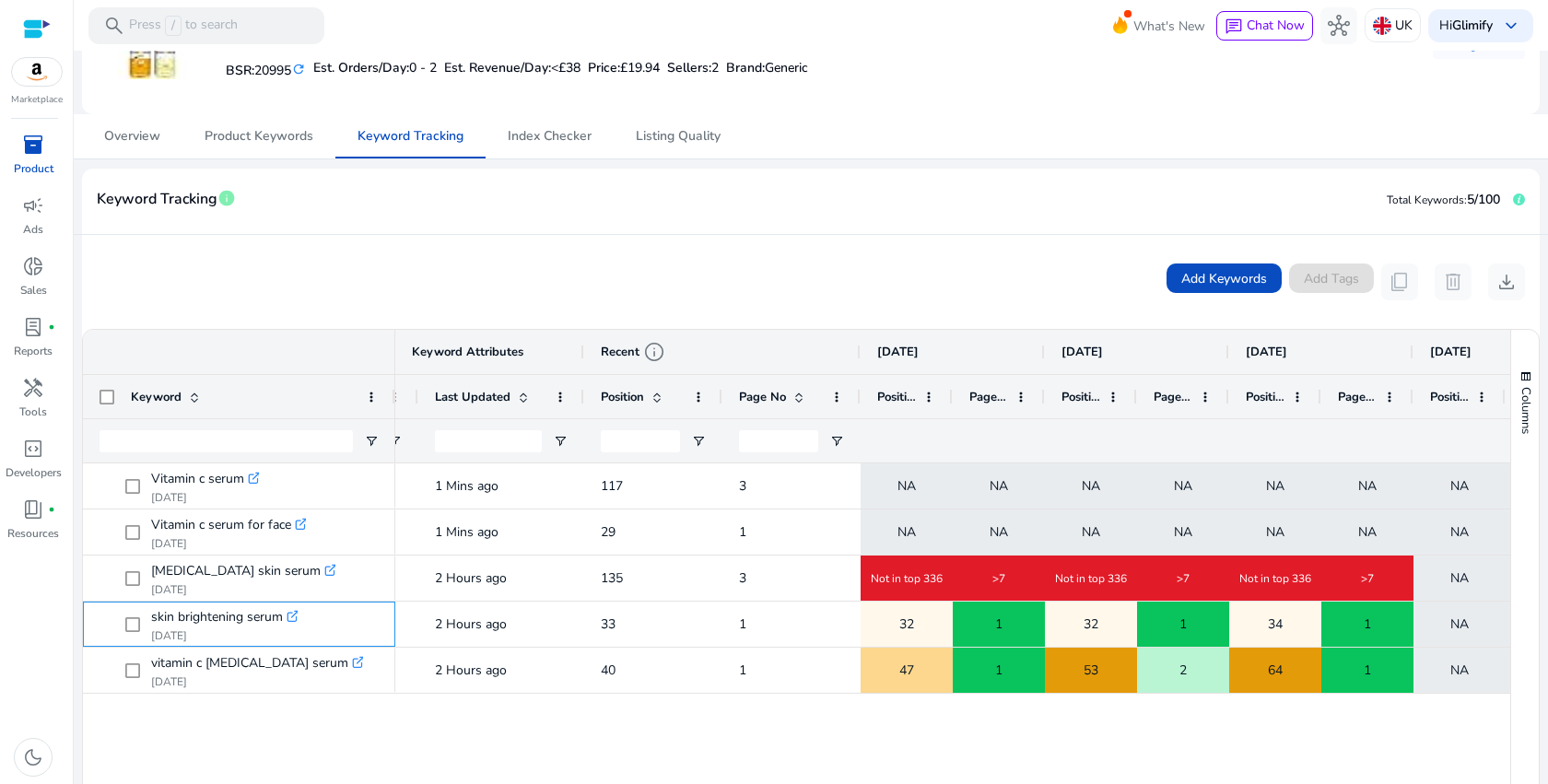
scroll to position [0, 0]
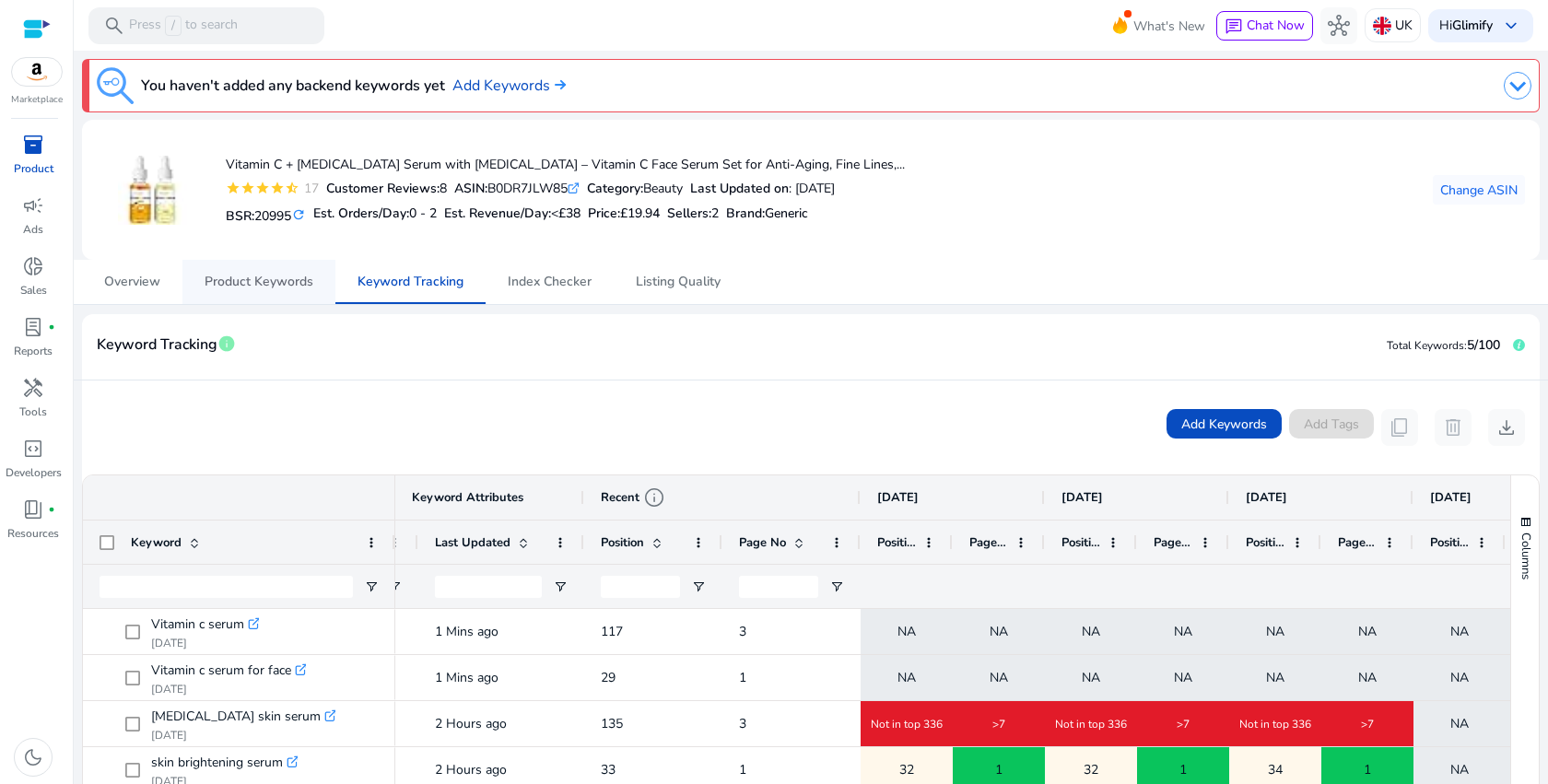
click at [223, 282] on span "Product Keywords" at bounding box center [258, 281] width 109 height 13
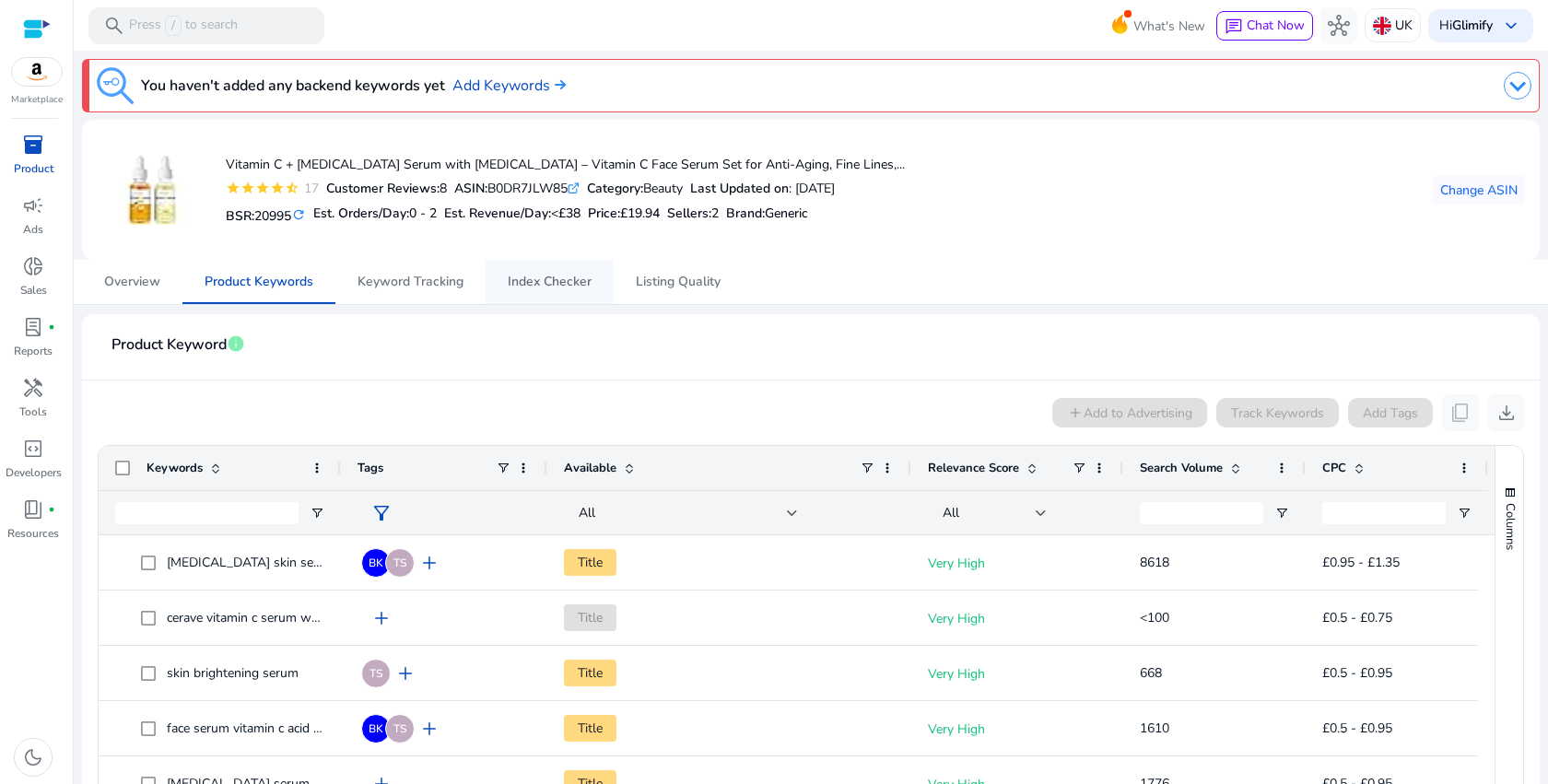
click at [547, 286] on span "Index Checker" at bounding box center [550, 281] width 84 height 13
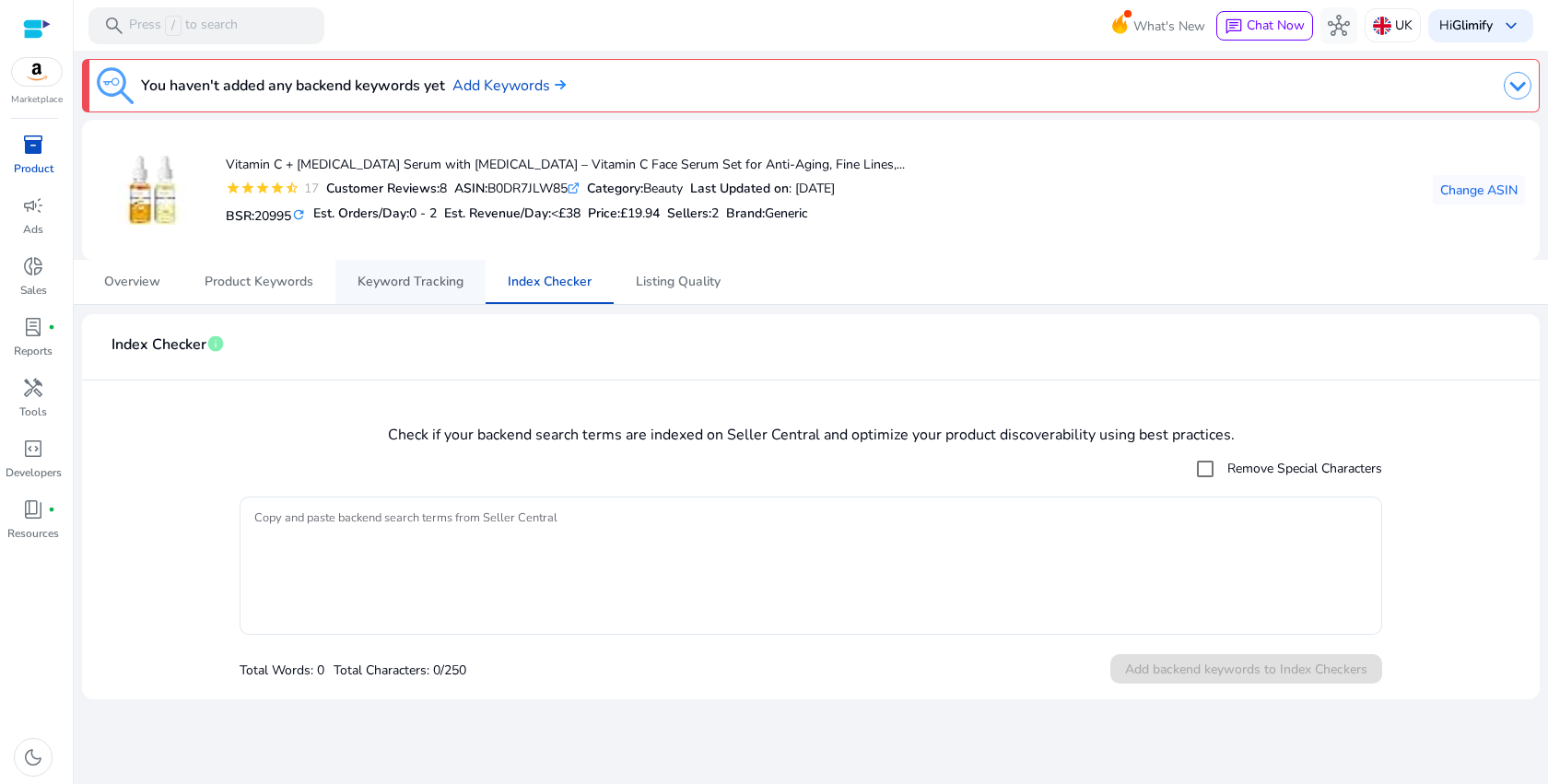
click at [424, 286] on span "Keyword Tracking" at bounding box center [409, 281] width 106 height 13
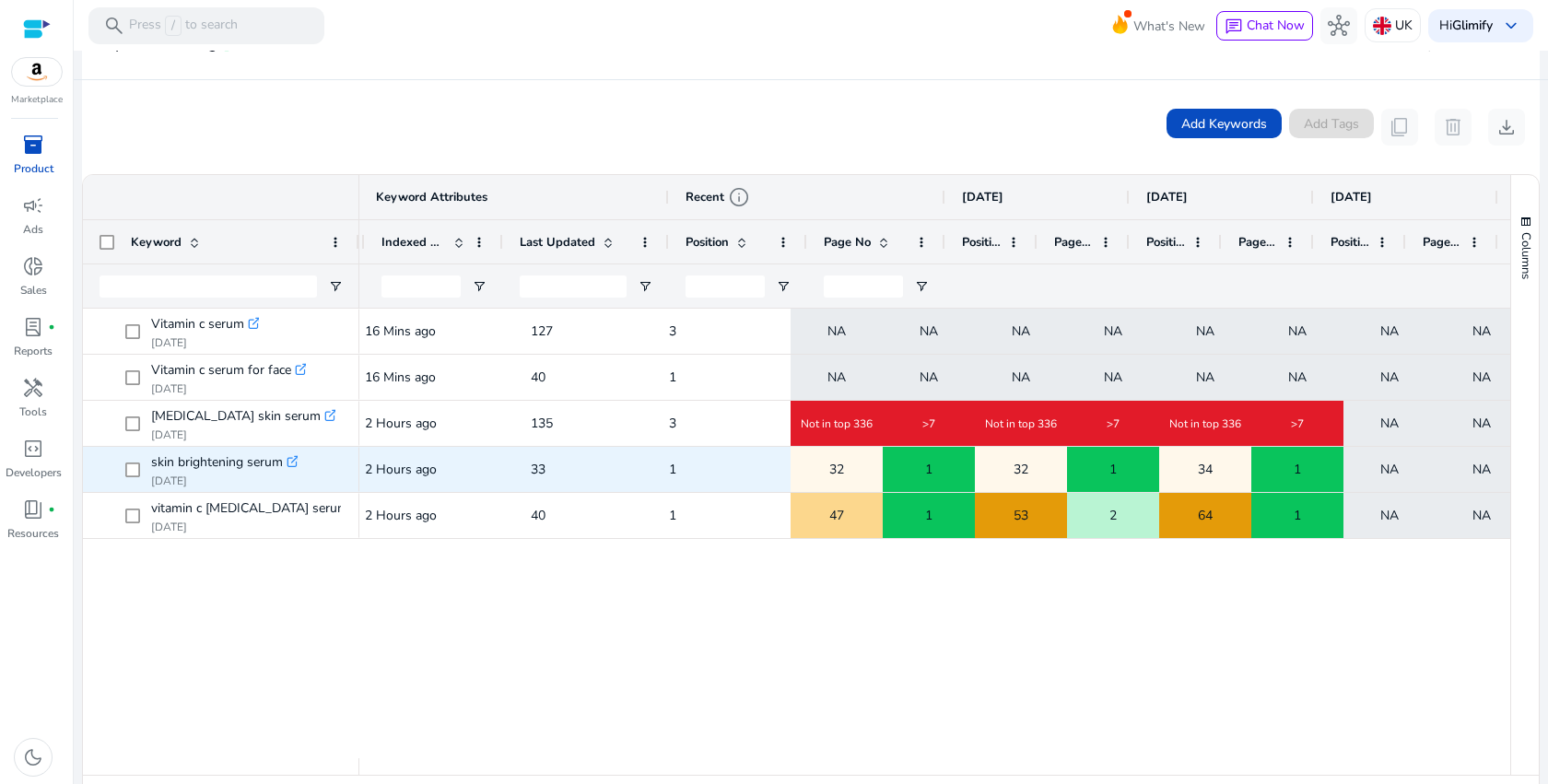
scroll to position [0, 472]
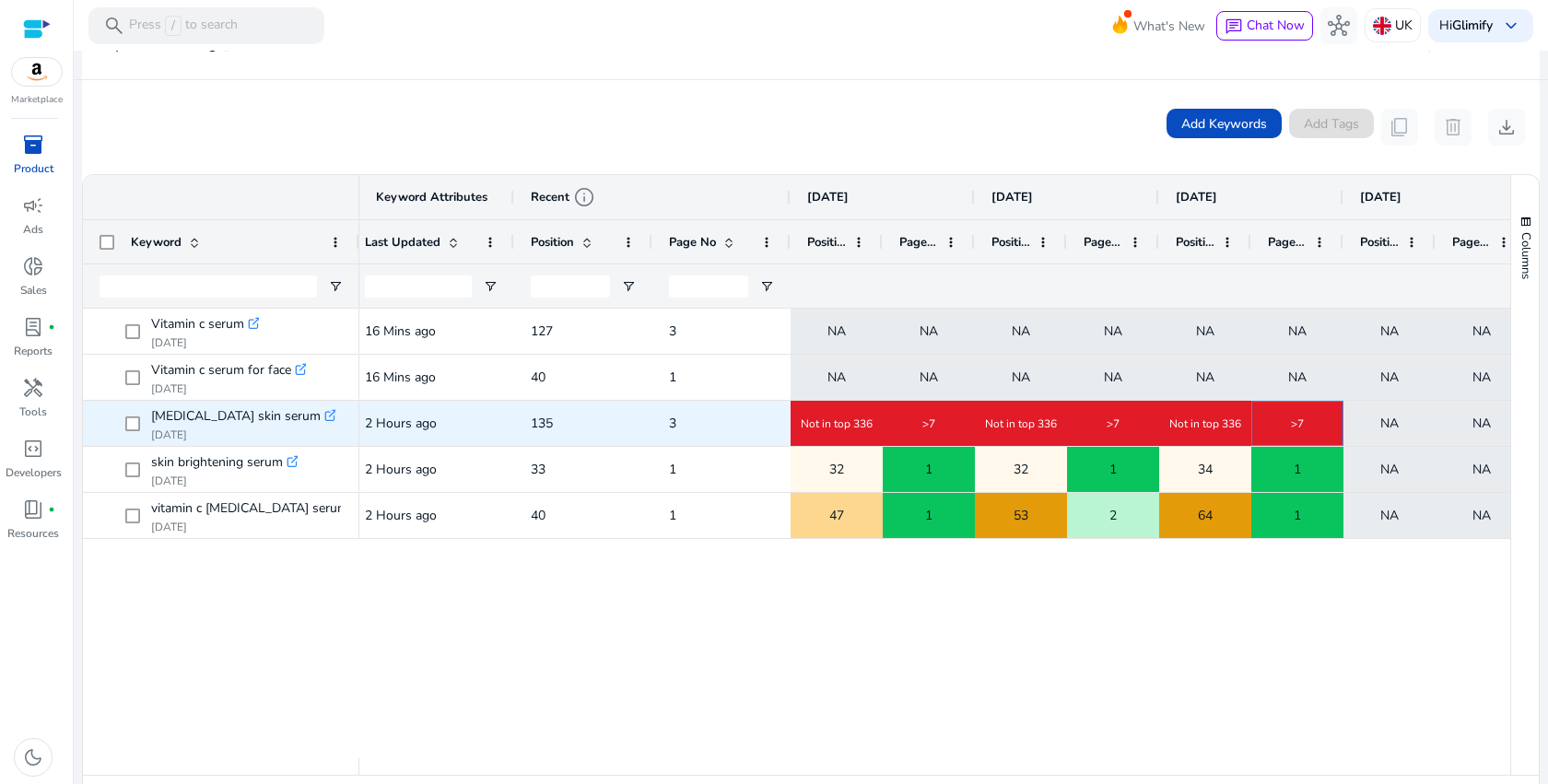
click at [1302, 433] on div ">7" at bounding box center [1297, 423] width 91 height 43
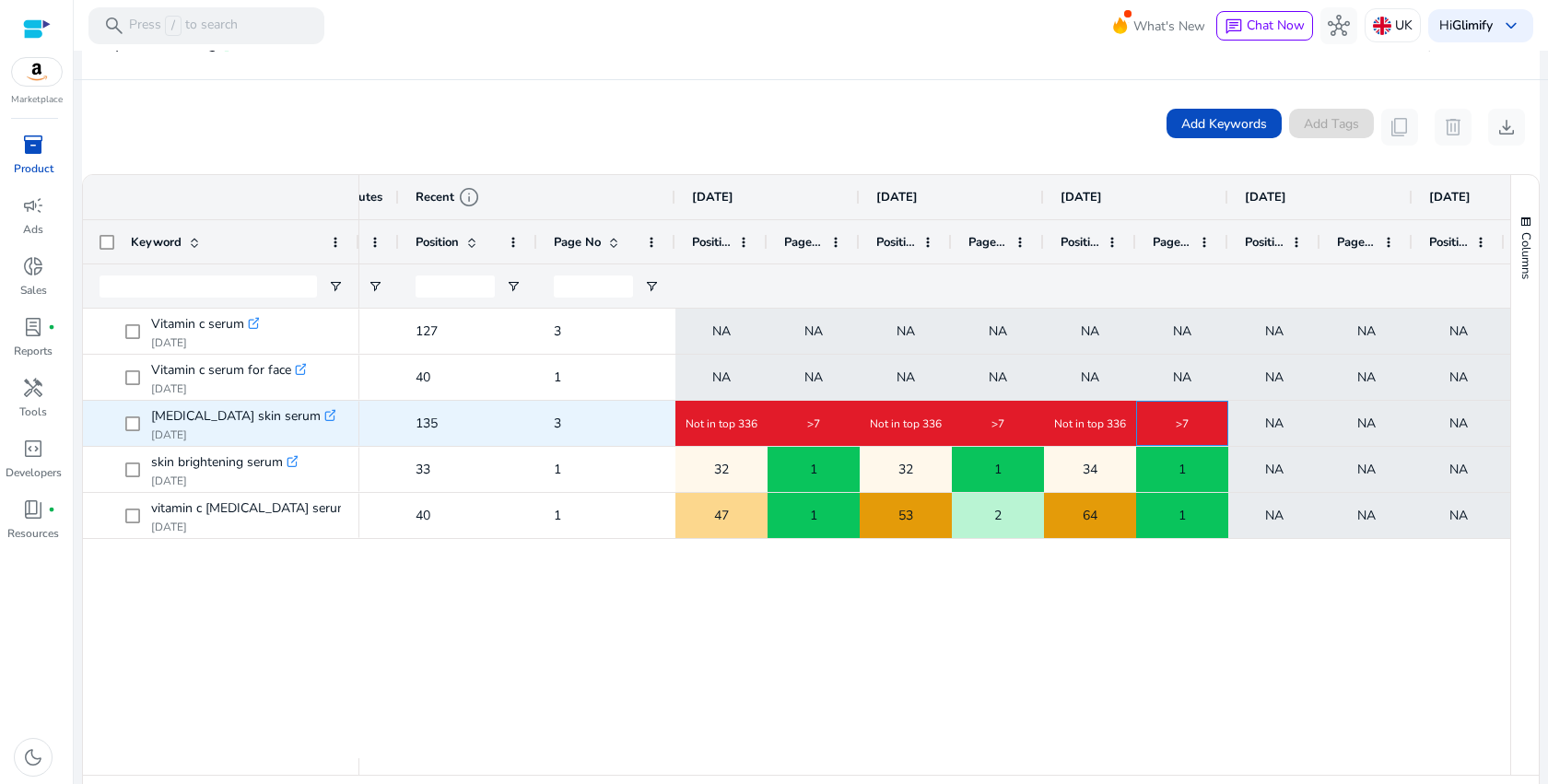
scroll to position [0, 657]
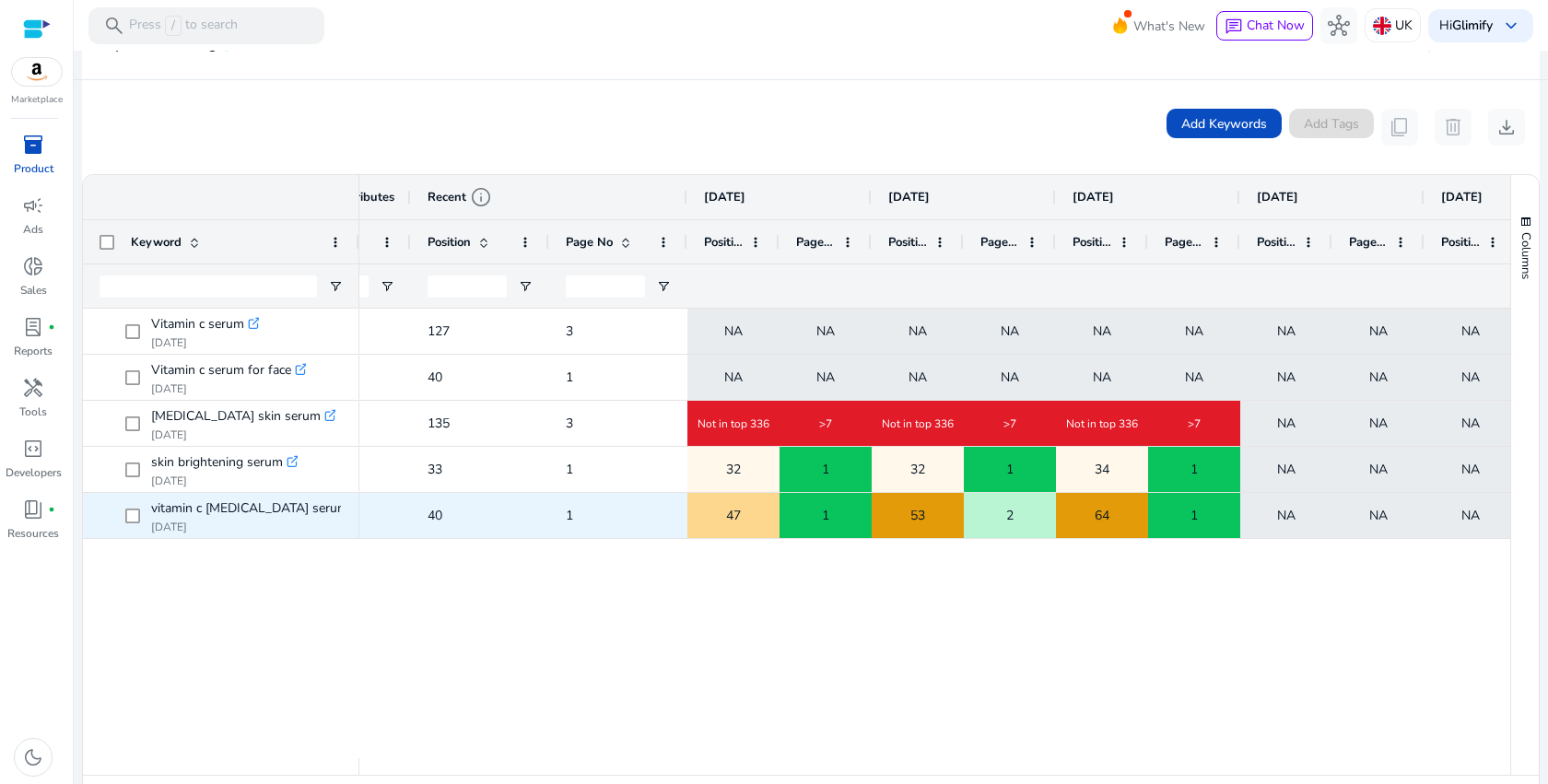
click at [1101, 513] on span "64" at bounding box center [1102, 515] width 15 height 37
click at [998, 517] on div "2" at bounding box center [1010, 515] width 91 height 37
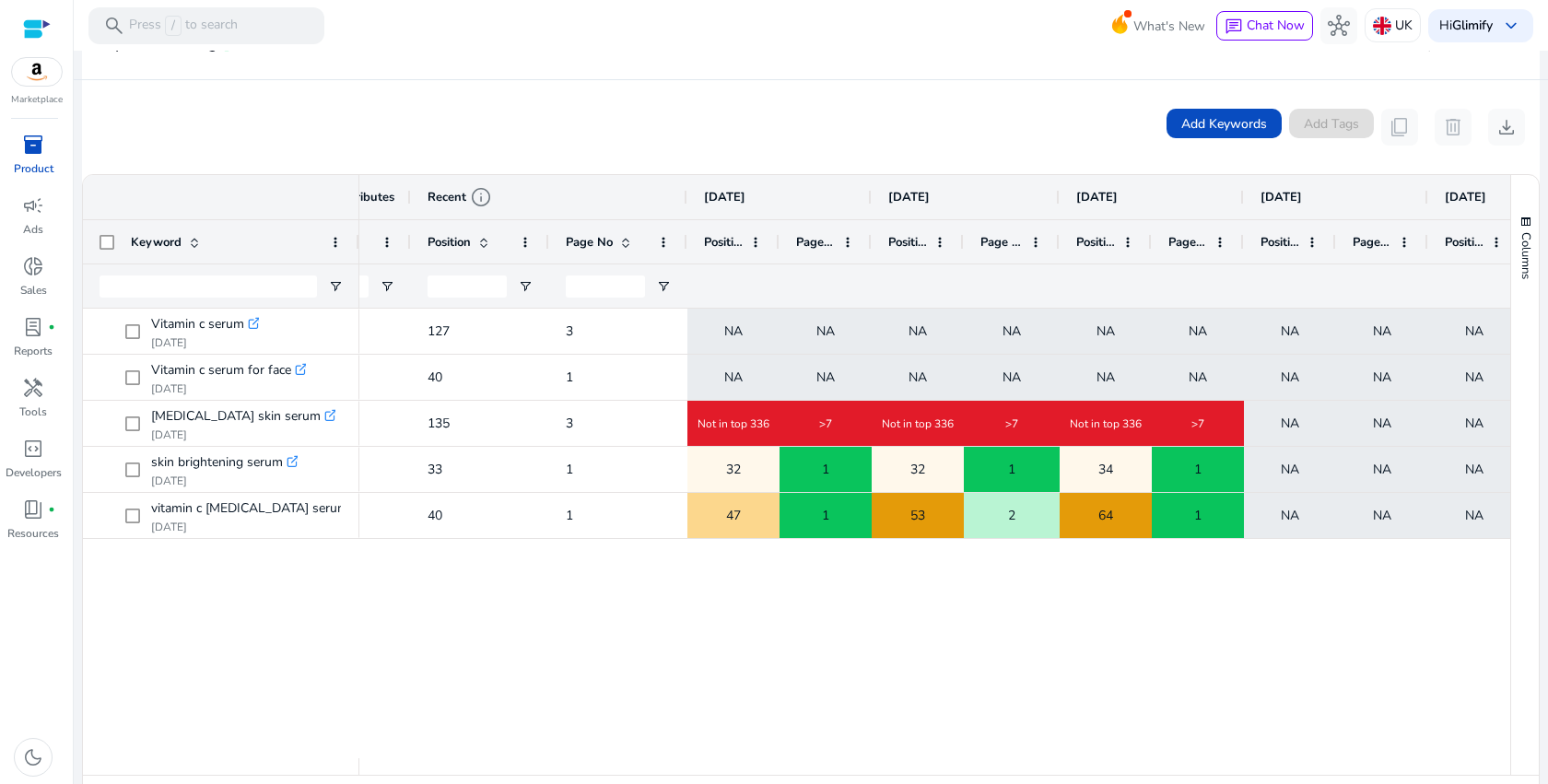
drag, startPoint x: 1053, startPoint y: 241, endPoint x: 1078, endPoint y: 241, distance: 25.0
click at [1063, 241] on div at bounding box center [1058, 242] width 7 height 43
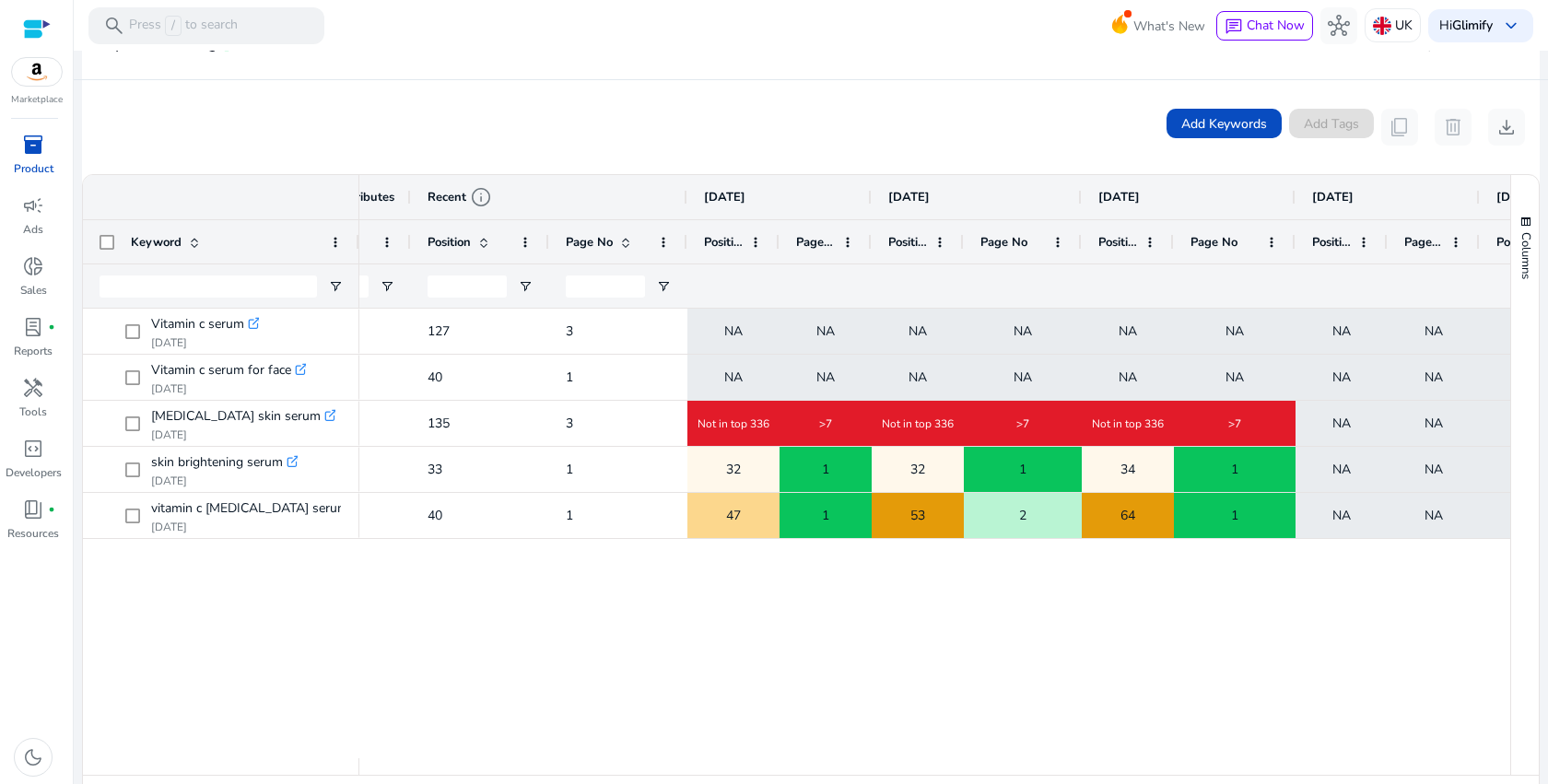
drag, startPoint x: 1264, startPoint y: 237, endPoint x: 1293, endPoint y: 237, distance: 29.0
click at [1293, 237] on div at bounding box center [1294, 242] width 7 height 43
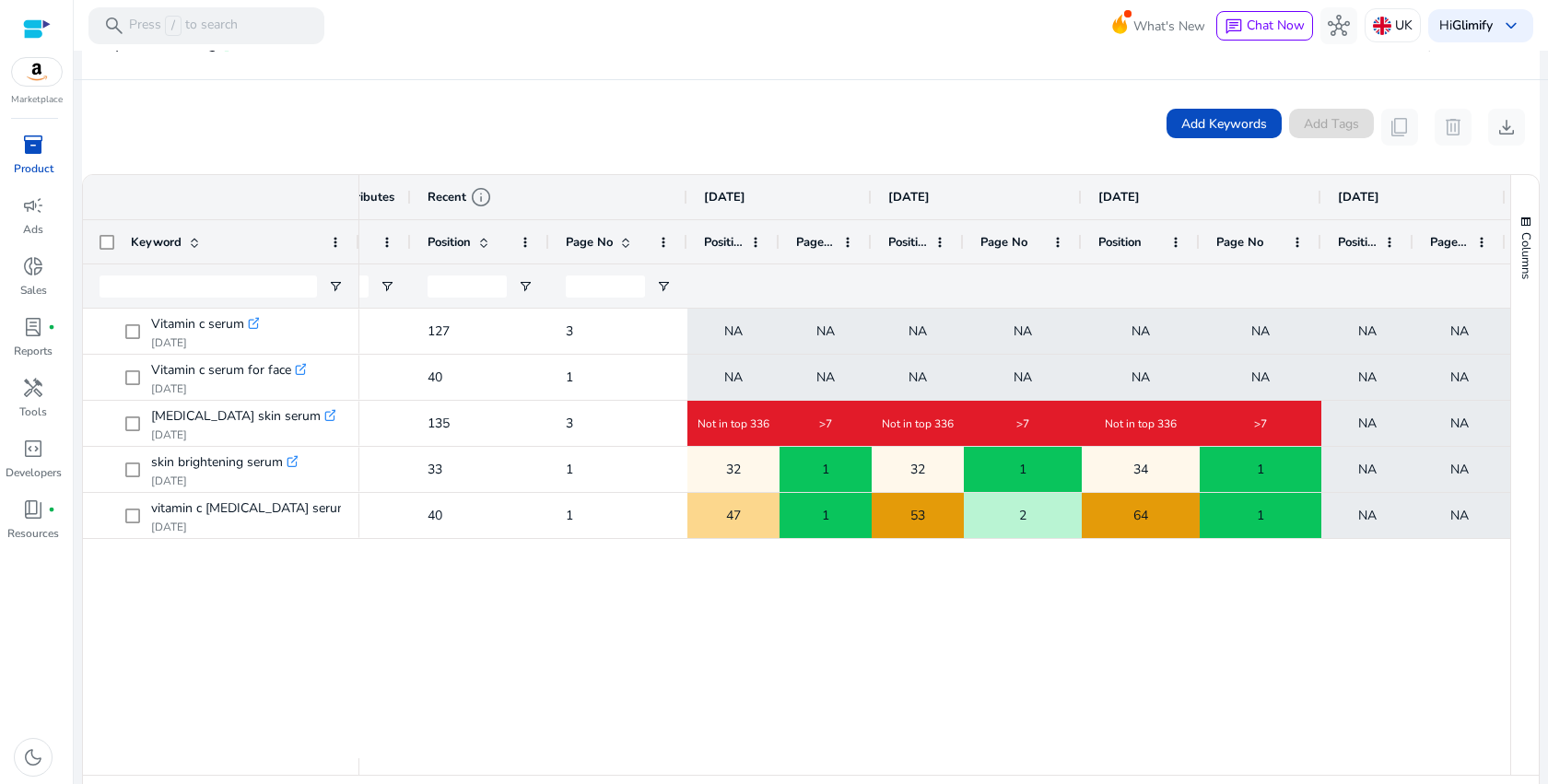
drag, startPoint x: 1172, startPoint y: 237, endPoint x: 1198, endPoint y: 237, distance: 26.0
click at [1198, 237] on div at bounding box center [1198, 242] width 7 height 43
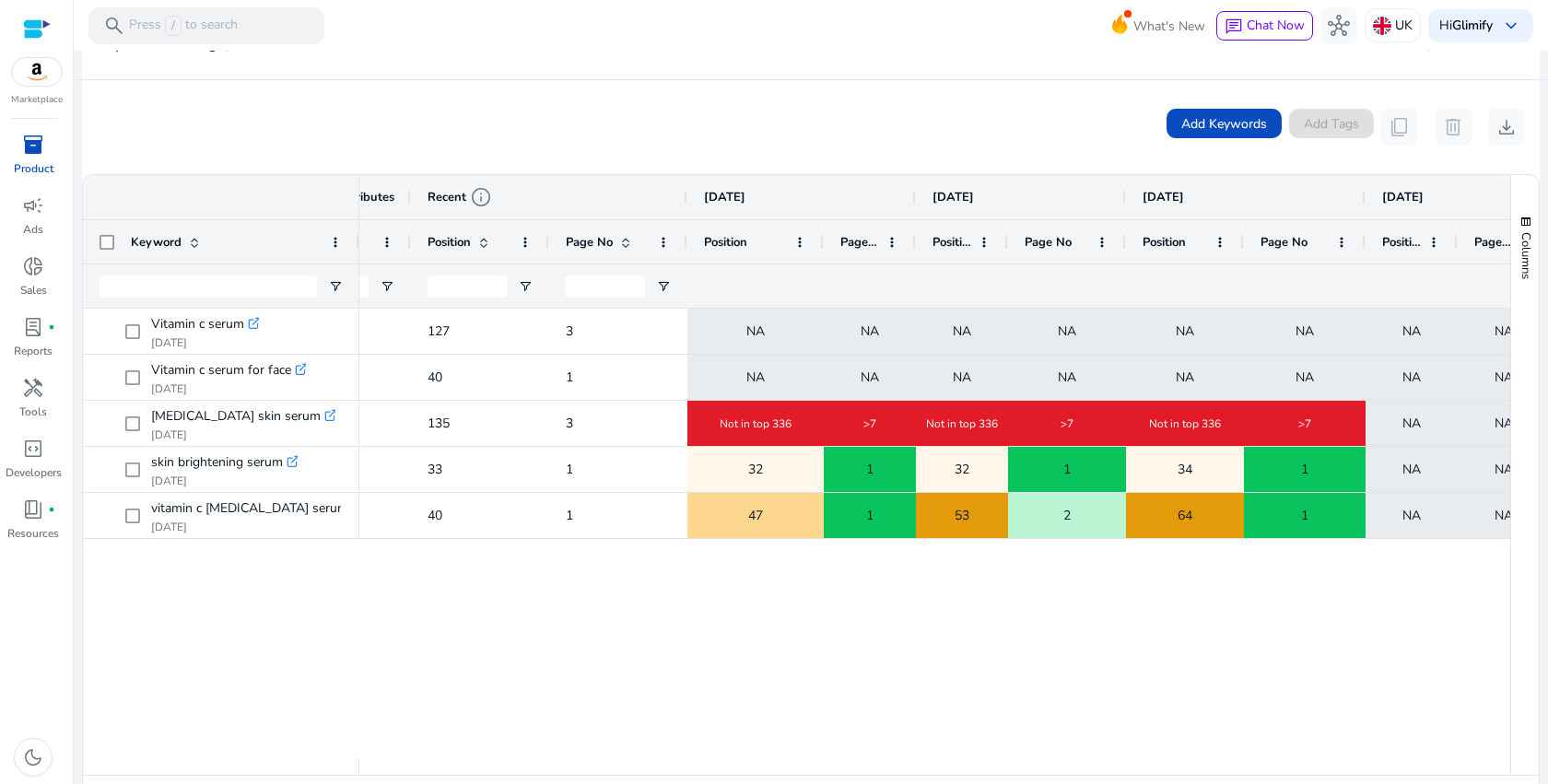
drag, startPoint x: 777, startPoint y: 241, endPoint x: 821, endPoint y: 244, distance: 44.1
click at [821, 243] on div at bounding box center [822, 242] width 7 height 43
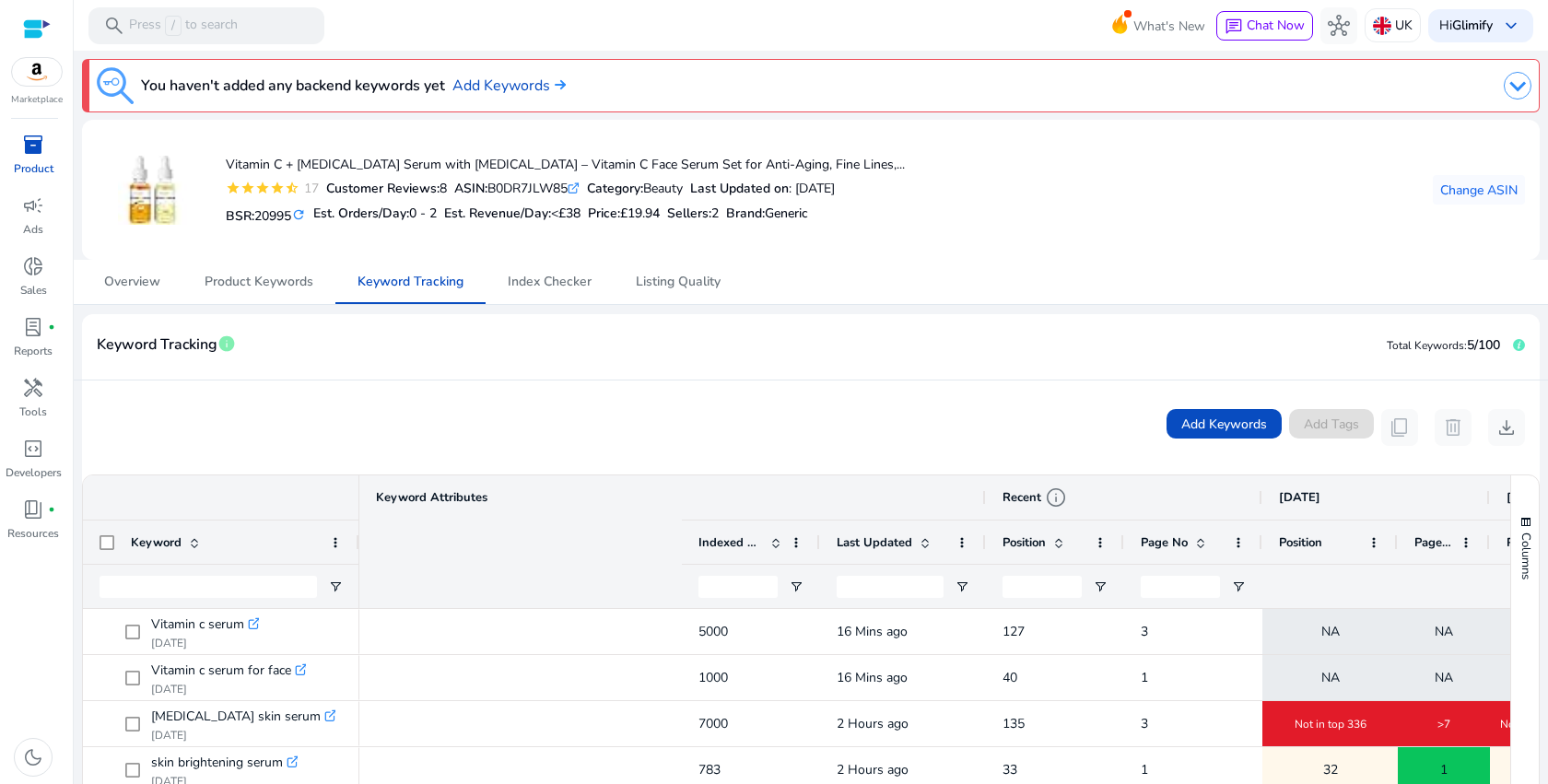
scroll to position [0, 575]
